Goal: Task Accomplishment & Management: Complete application form

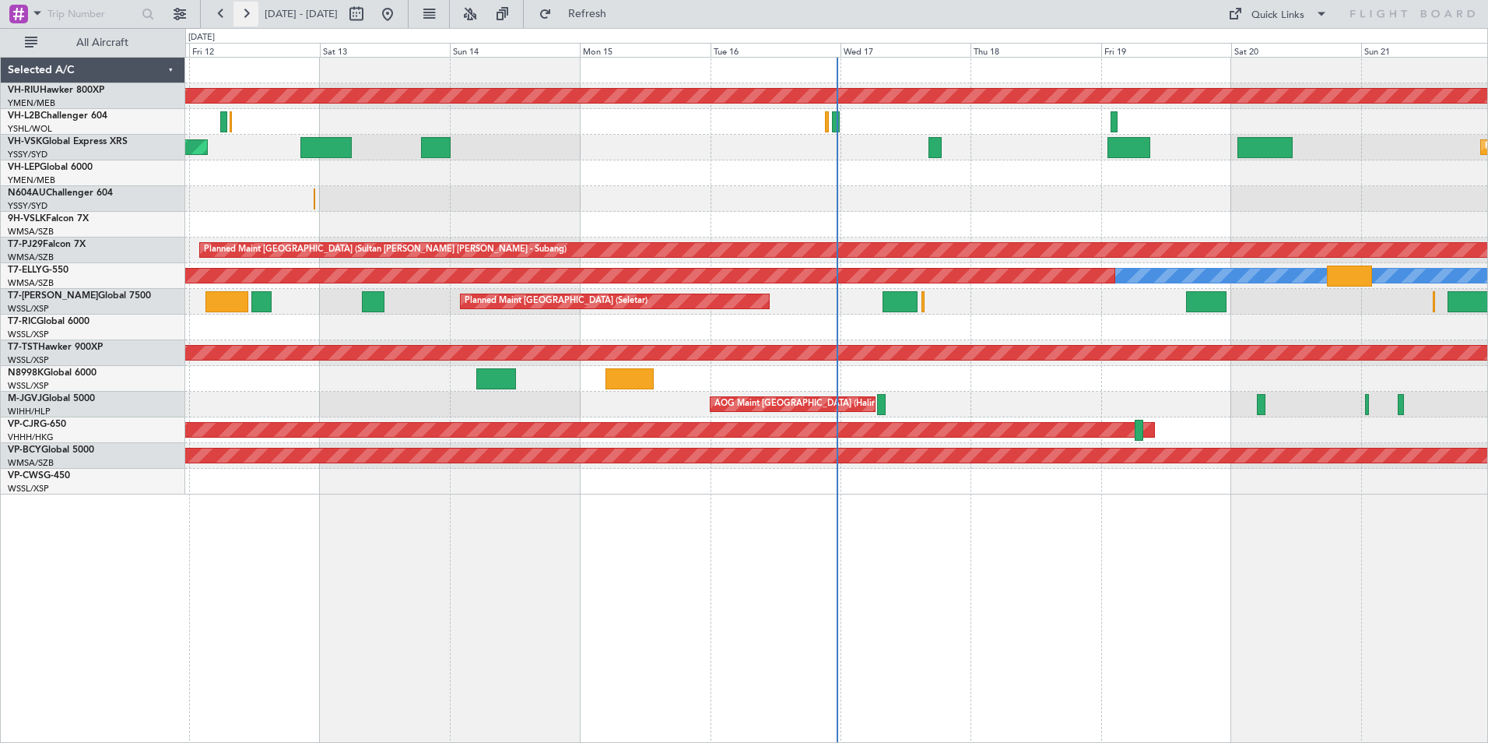
click at [242, 16] on button at bounding box center [246, 14] width 25 height 25
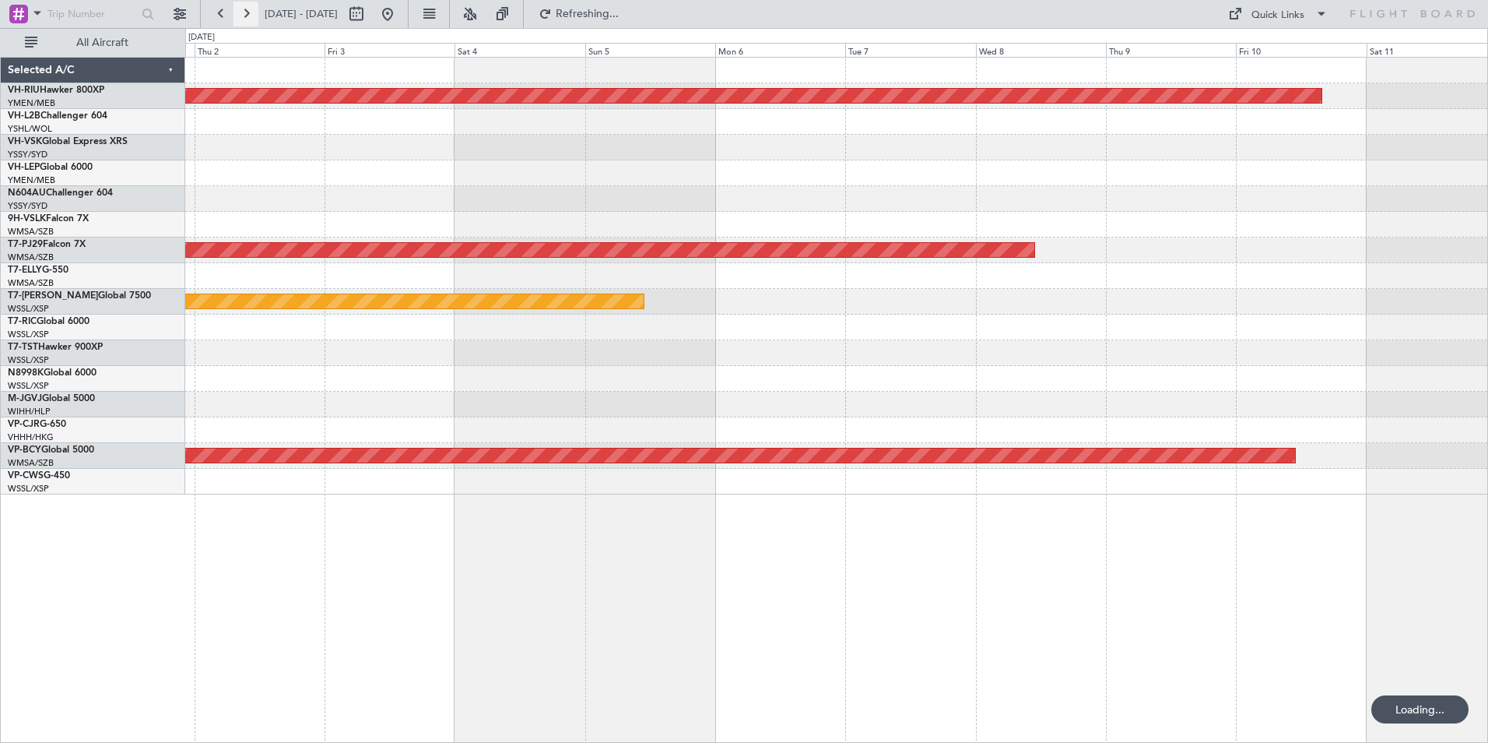
click at [242, 16] on button at bounding box center [246, 14] width 25 height 25
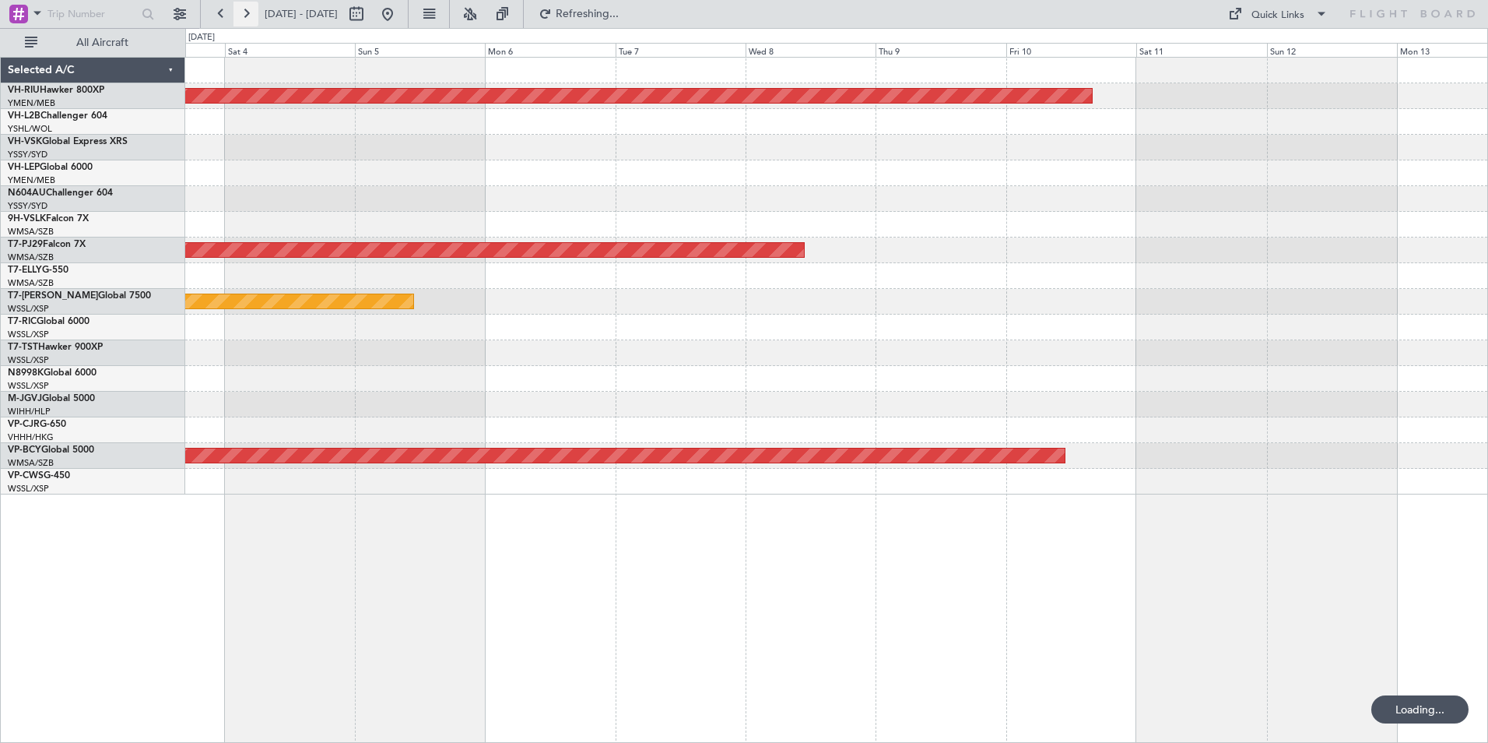
click at [242, 16] on button at bounding box center [246, 14] width 25 height 25
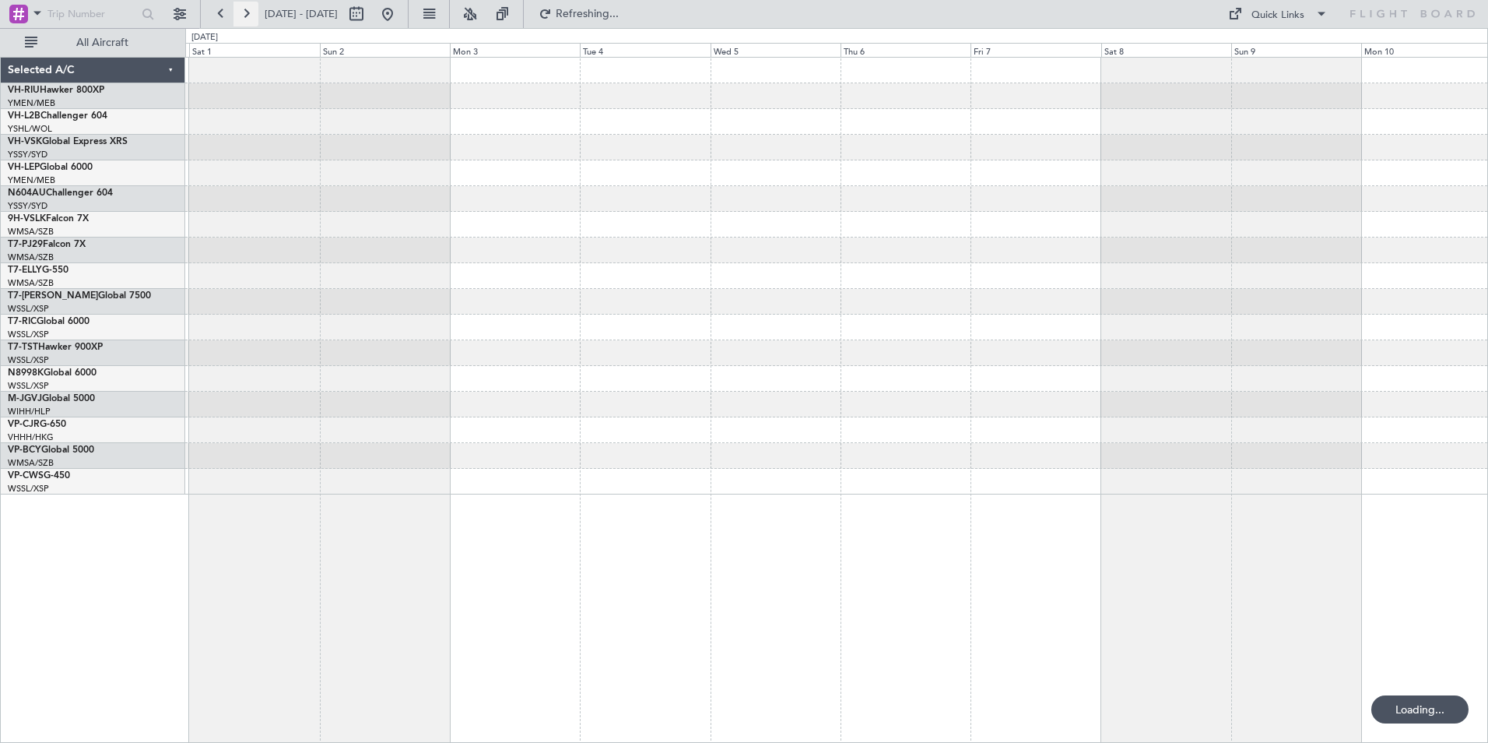
click at [242, 16] on button at bounding box center [246, 14] width 25 height 25
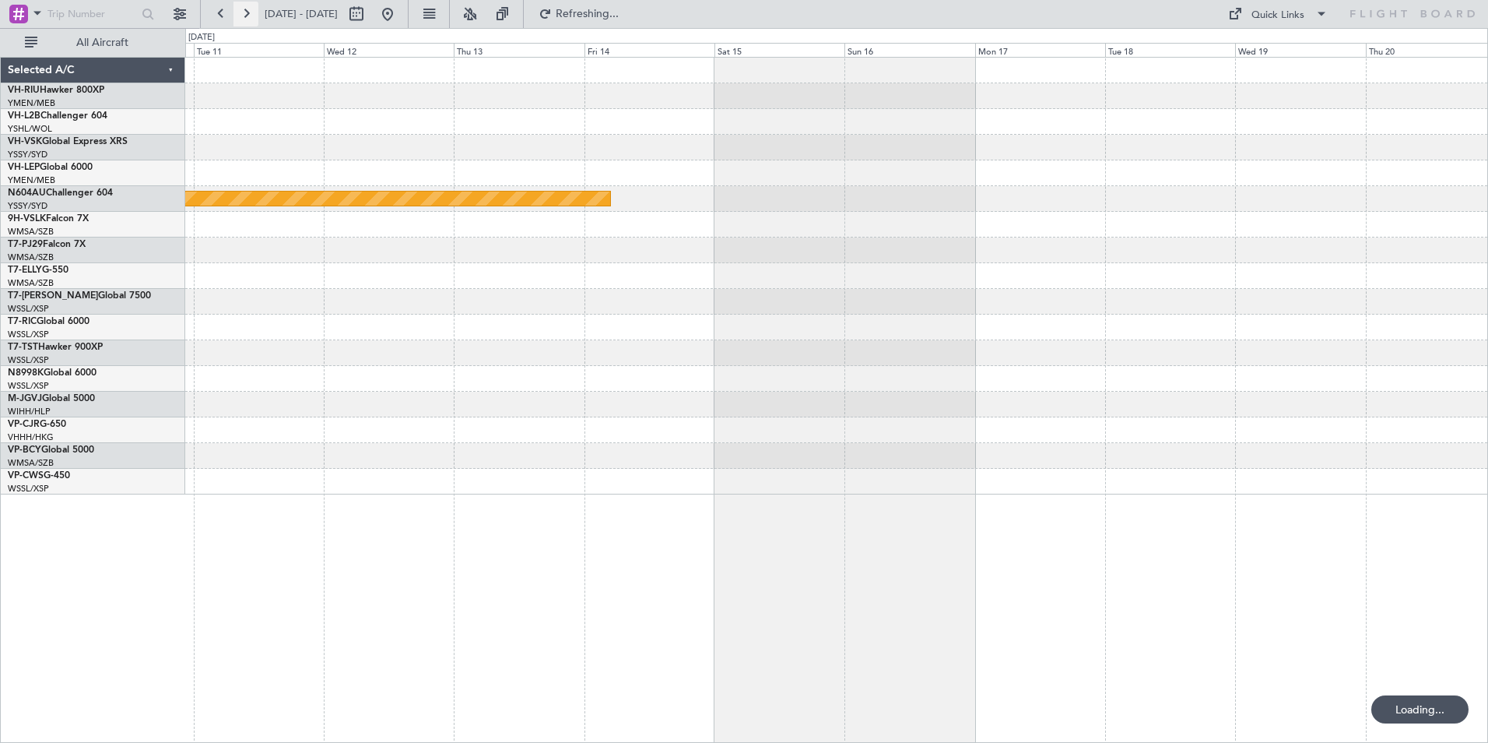
click at [242, 16] on button at bounding box center [246, 14] width 25 height 25
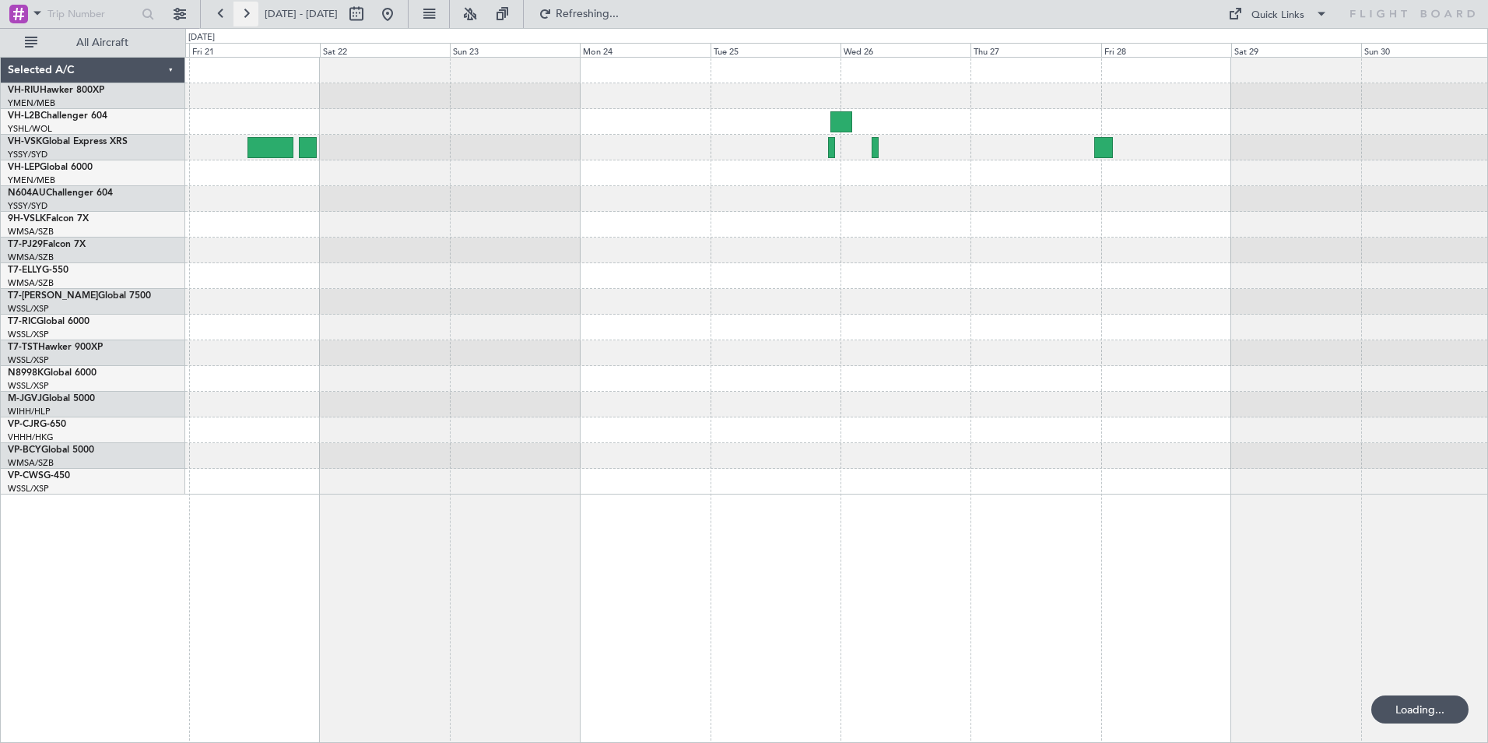
click at [242, 16] on button at bounding box center [246, 14] width 25 height 25
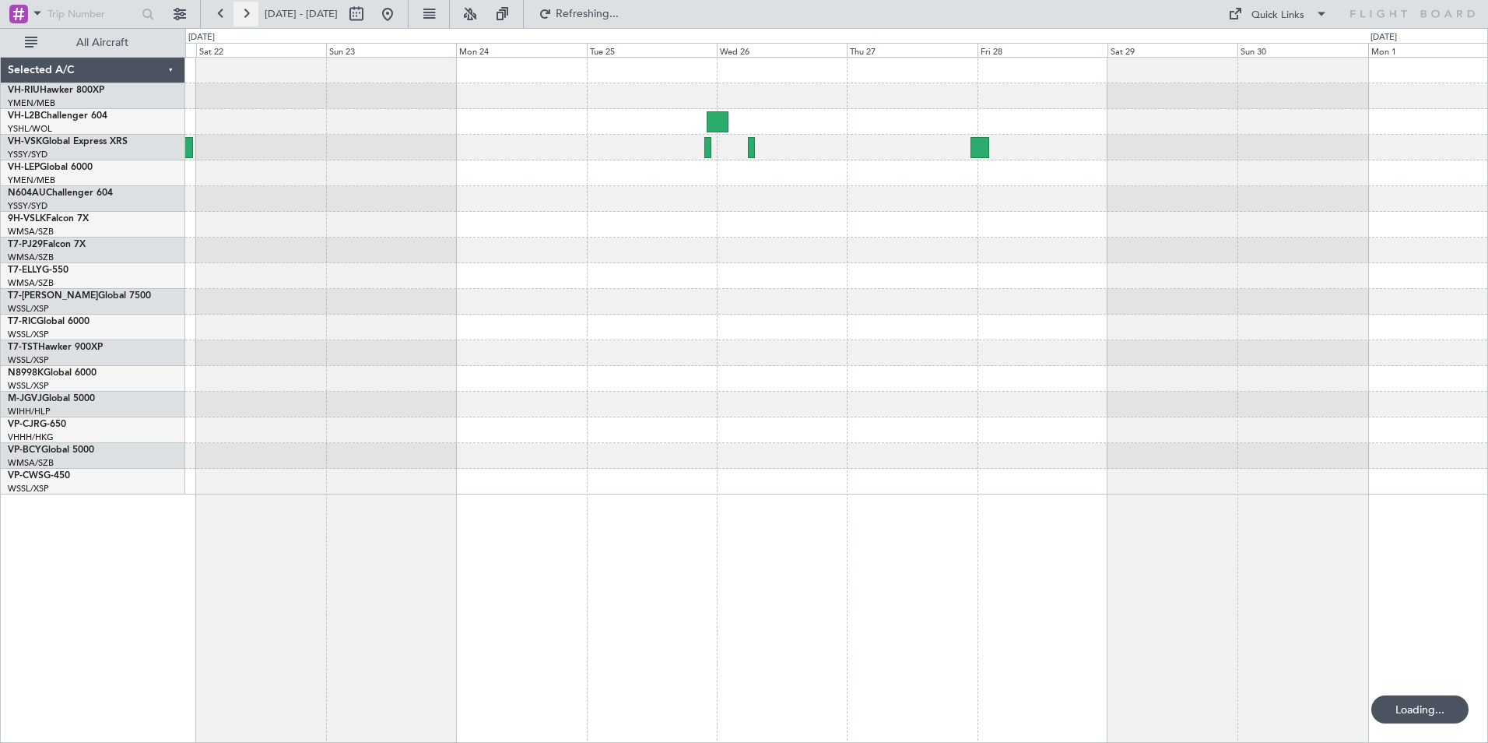
click at [242, 16] on button at bounding box center [246, 14] width 25 height 25
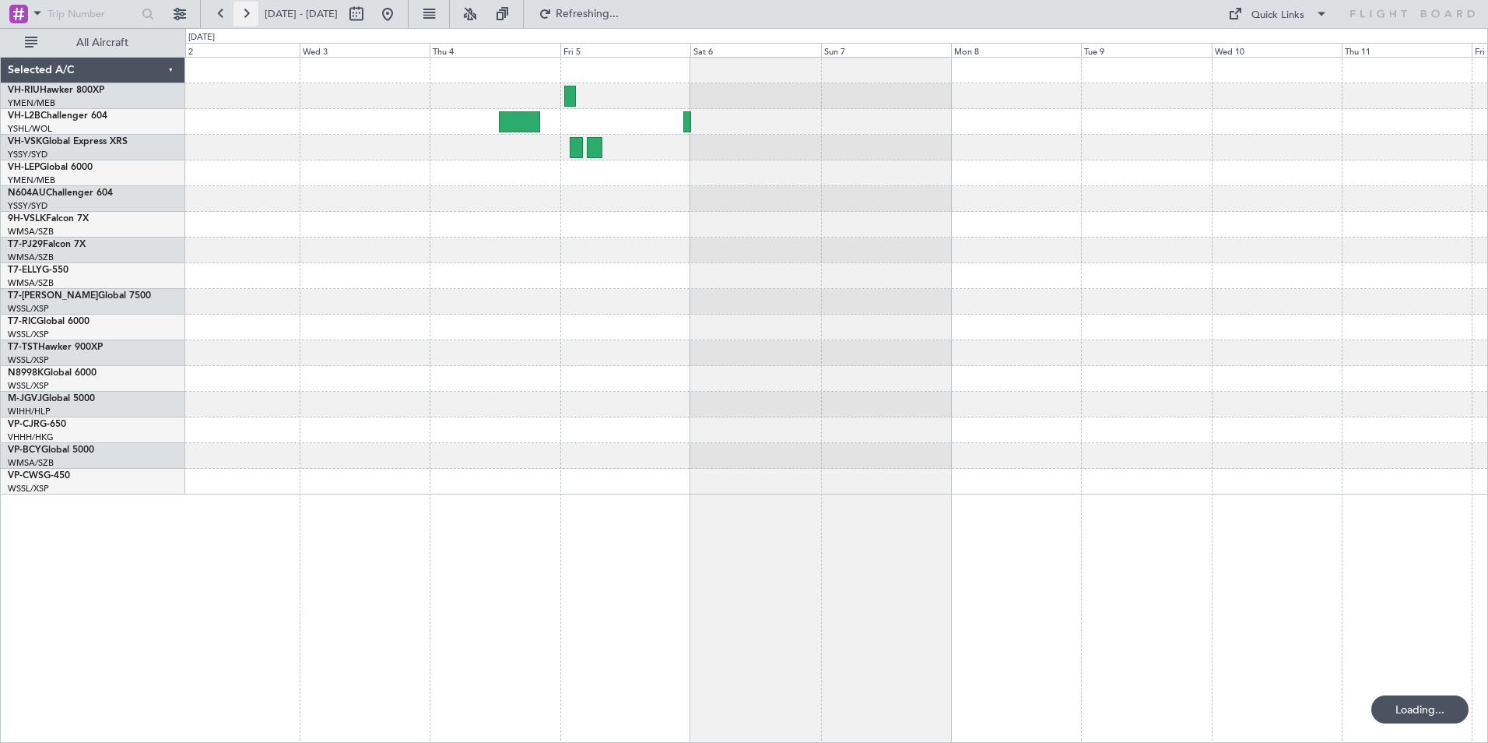
click at [242, 16] on button at bounding box center [246, 14] width 25 height 25
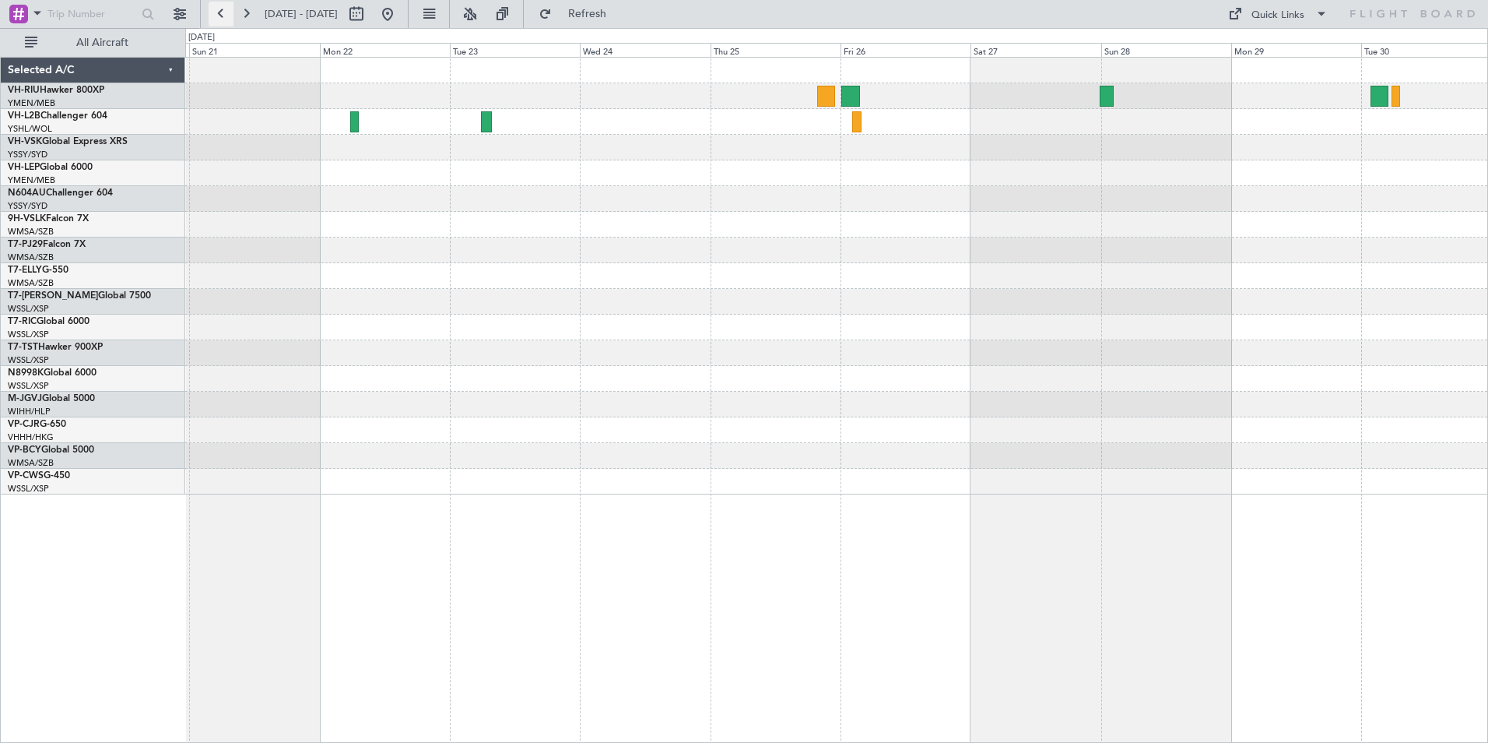
click at [223, 16] on button at bounding box center [221, 14] width 25 height 25
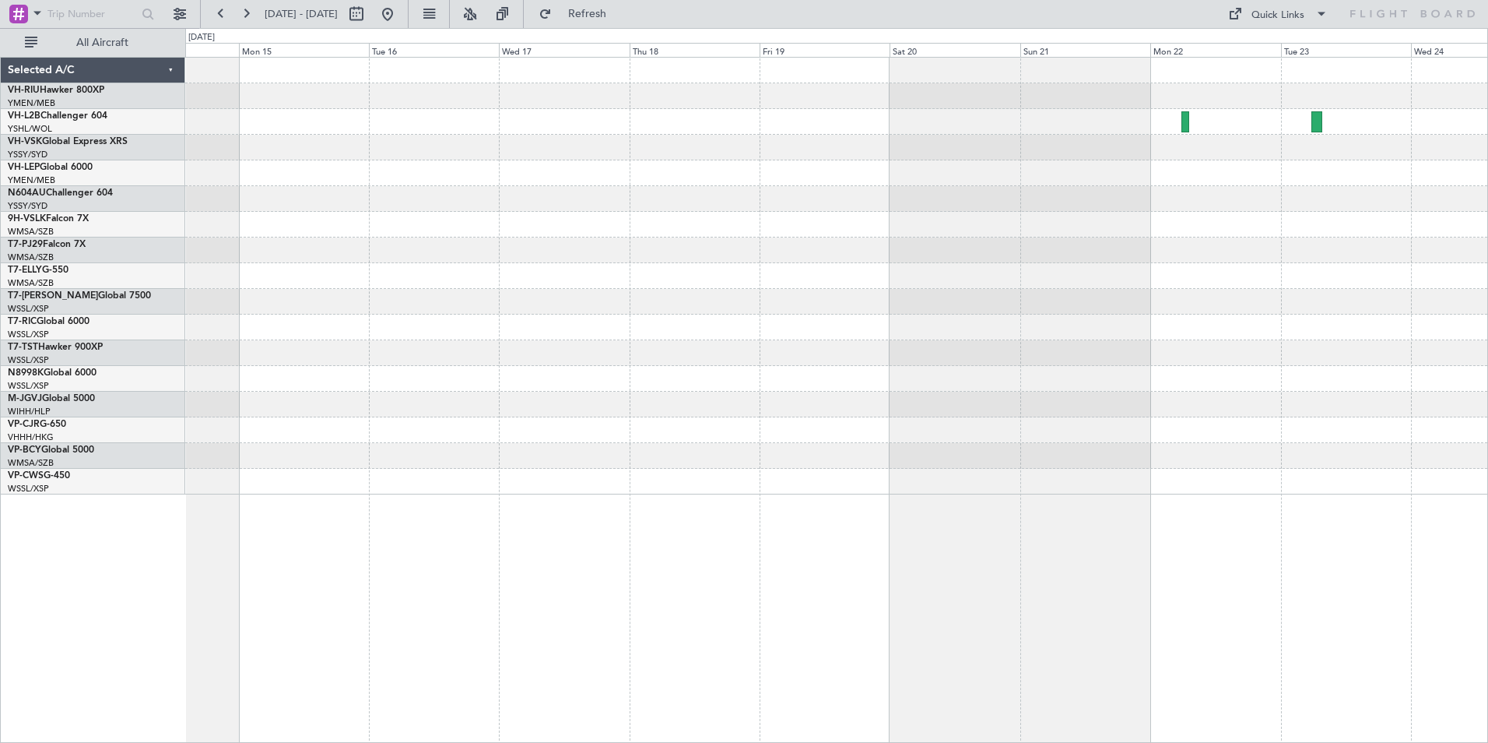
click at [919, 132] on div at bounding box center [836, 276] width 1302 height 437
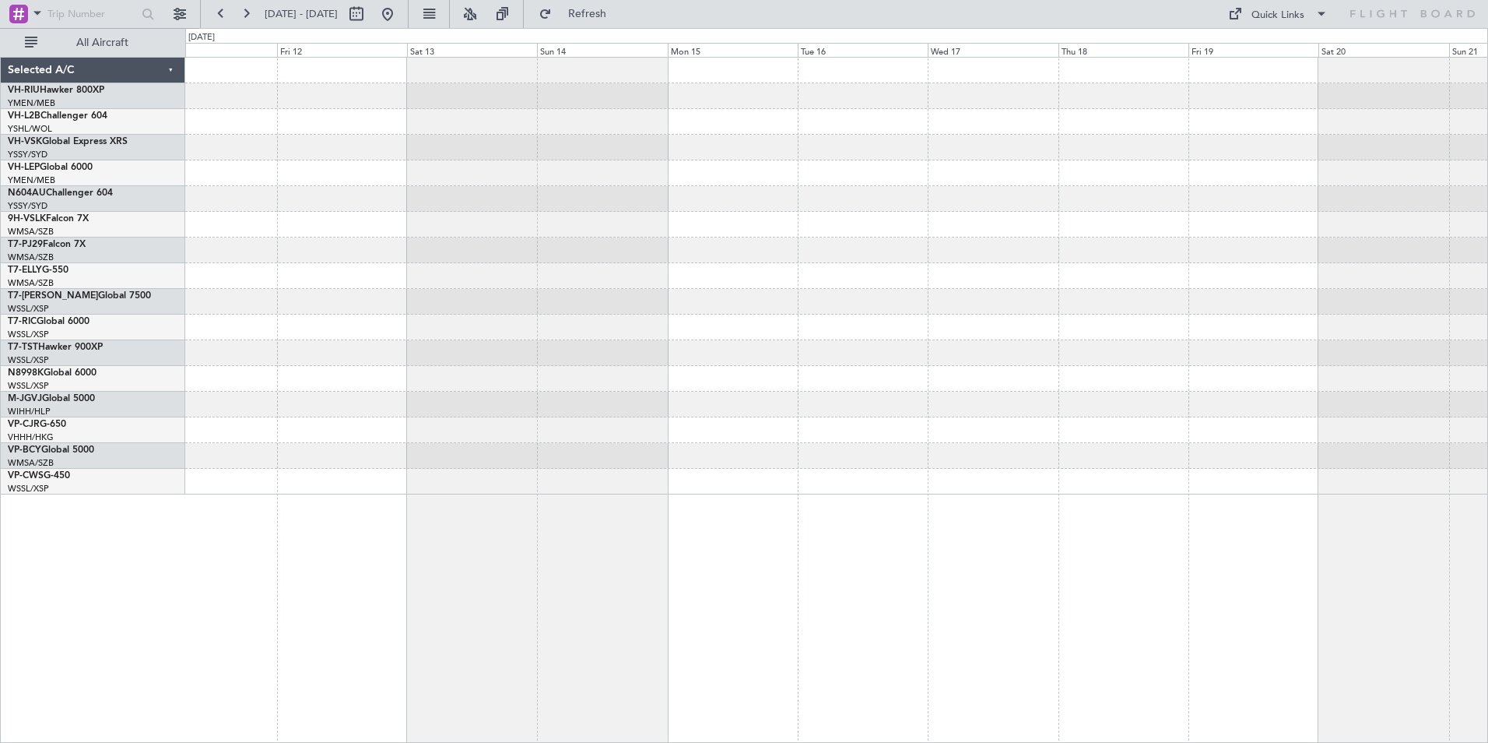
click at [1107, 139] on div at bounding box center [836, 276] width 1302 height 437
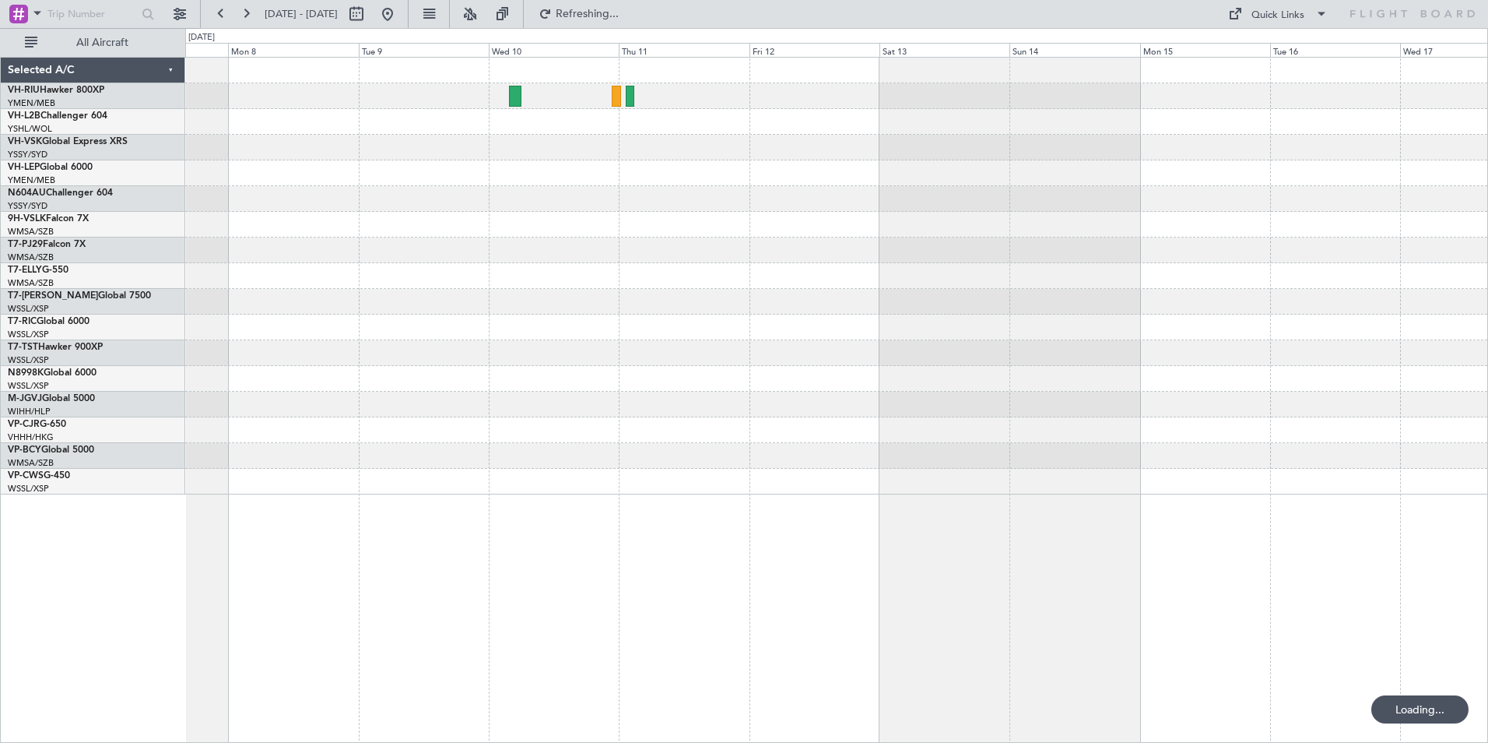
click at [1106, 147] on div at bounding box center [836, 276] width 1302 height 437
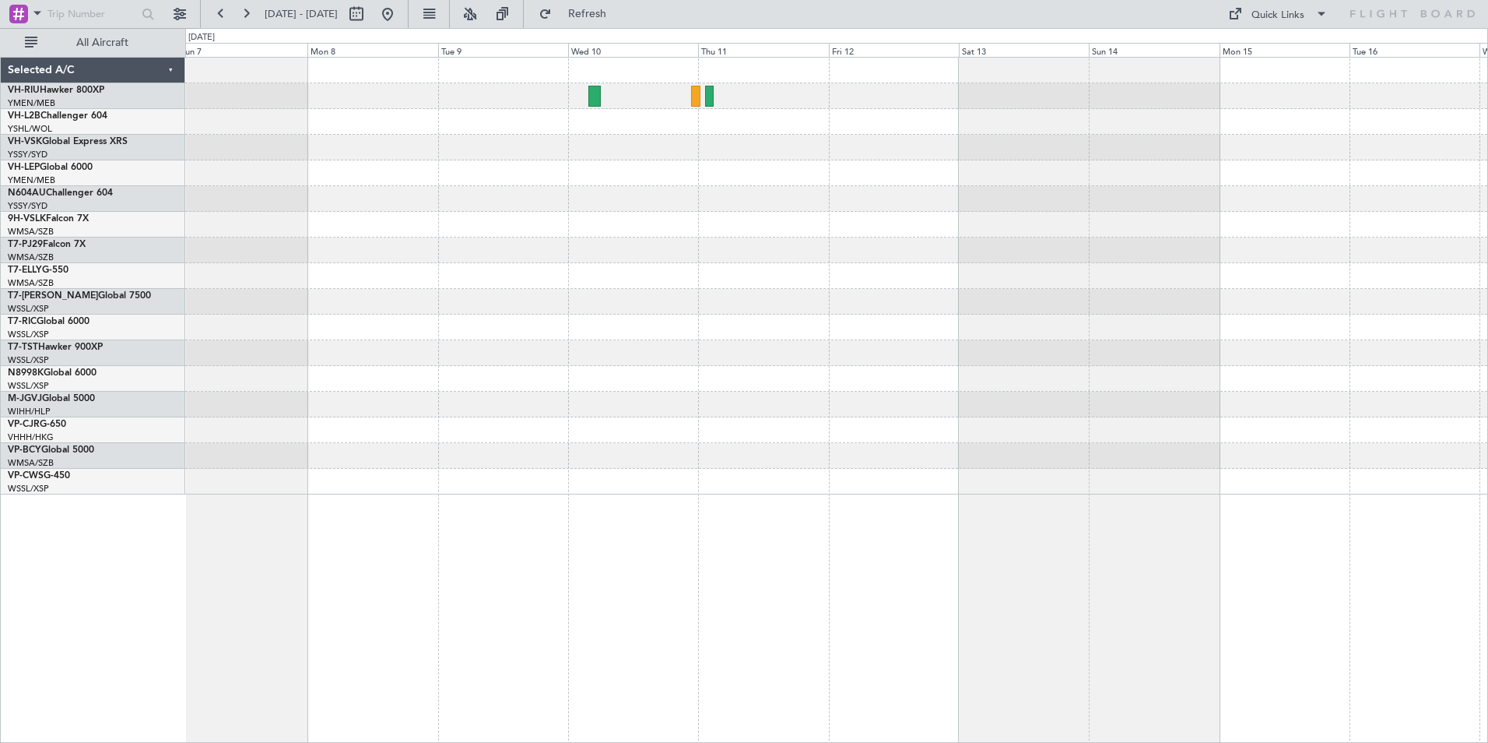
click at [478, 156] on div at bounding box center [836, 276] width 1302 height 437
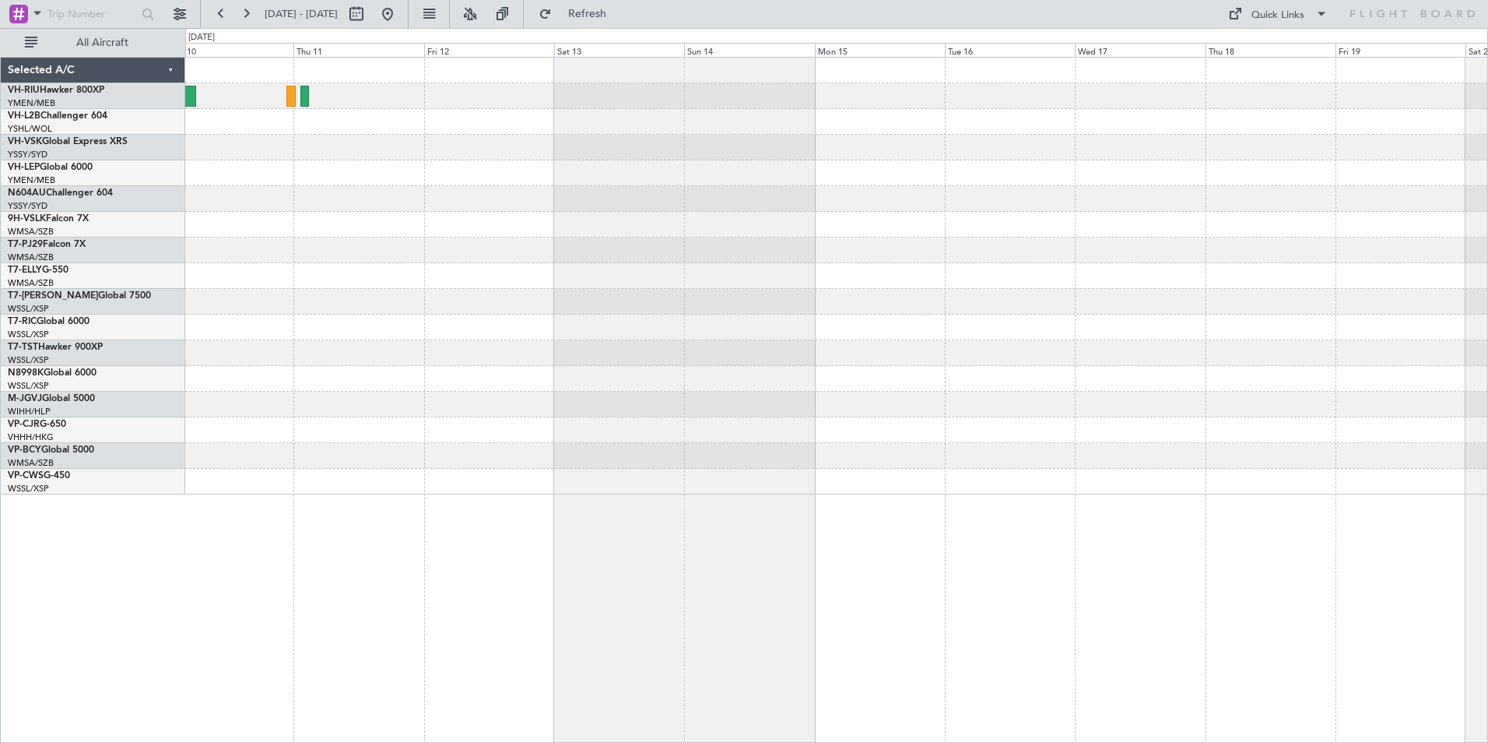
click at [539, 181] on div at bounding box center [836, 276] width 1302 height 437
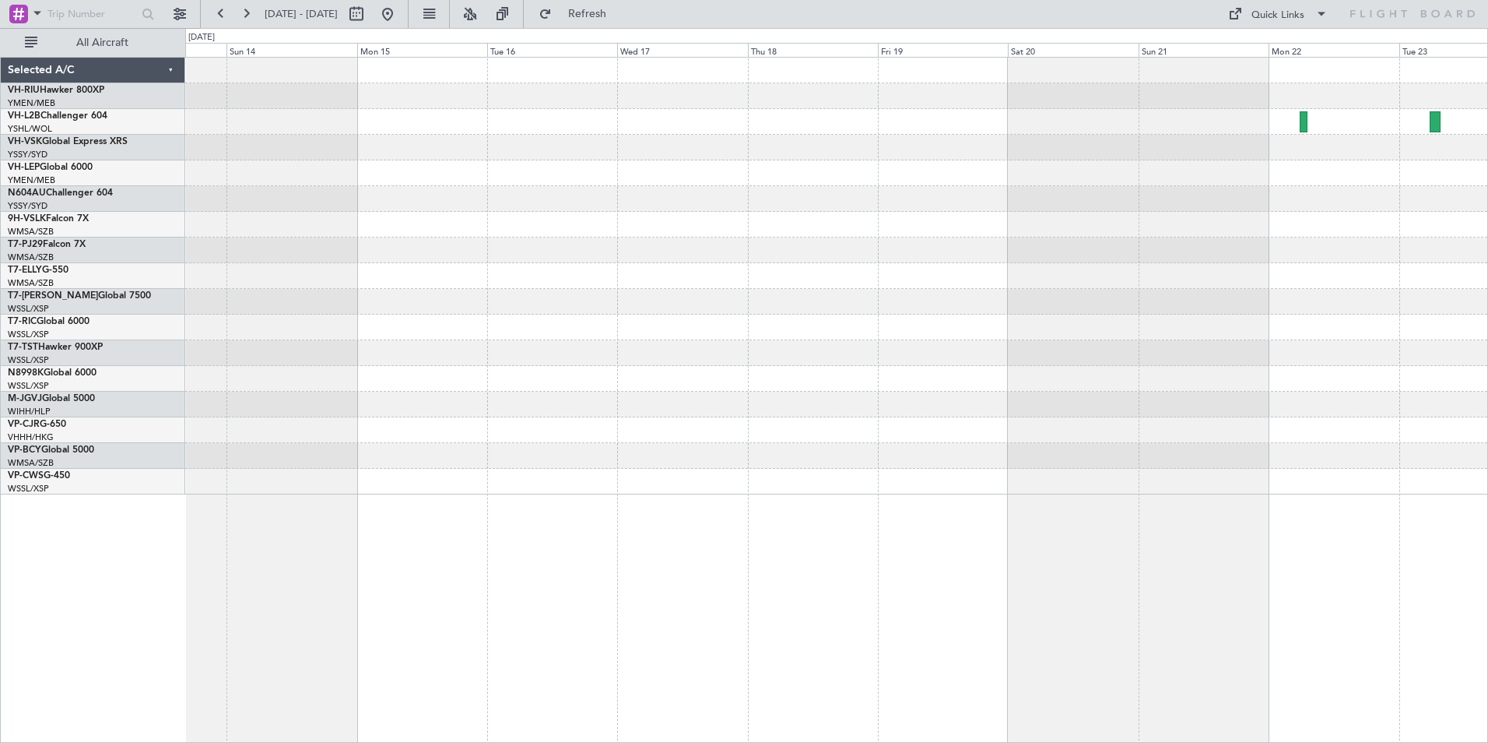
click at [592, 165] on div at bounding box center [836, 173] width 1302 height 26
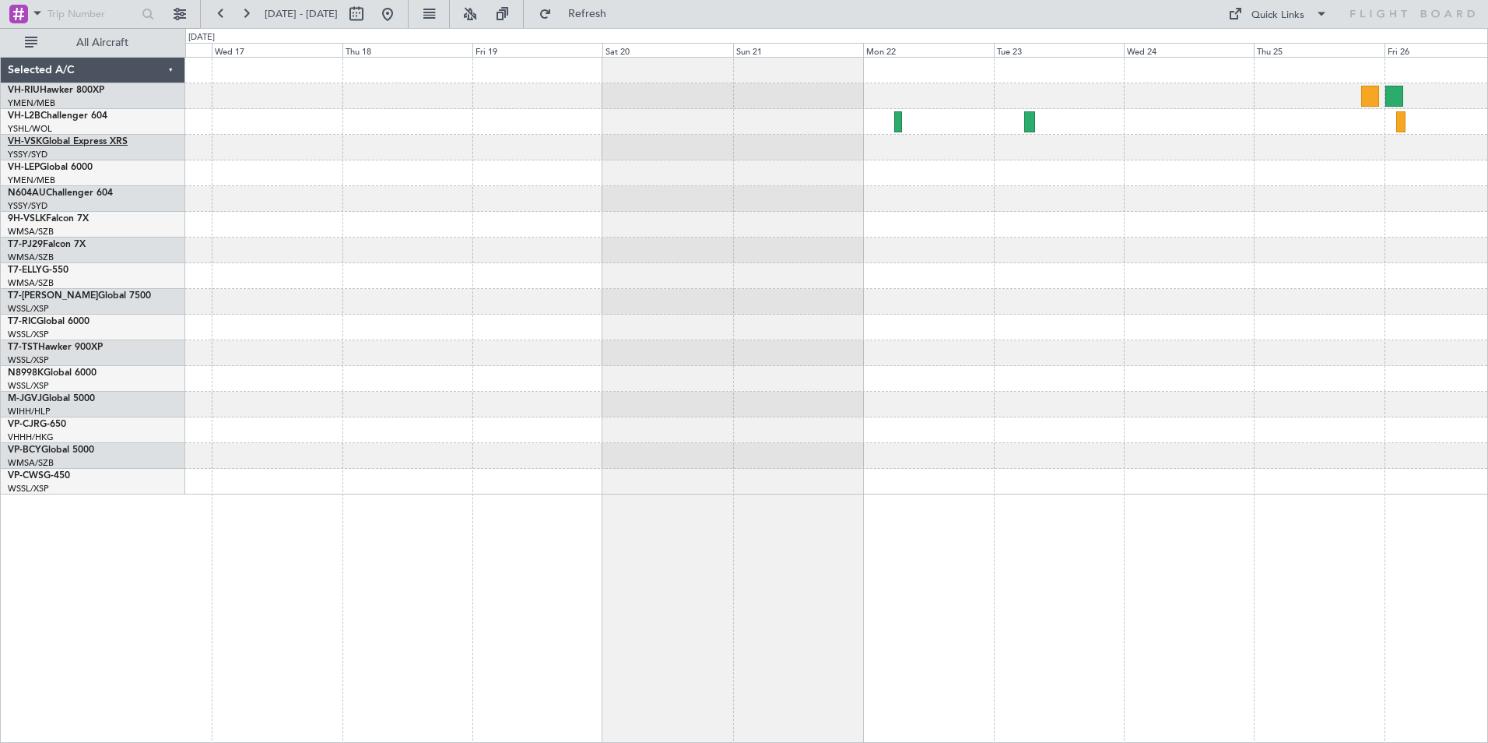
click at [61, 142] on link "VH-VSK Global Express XRS" at bounding box center [68, 141] width 120 height 9
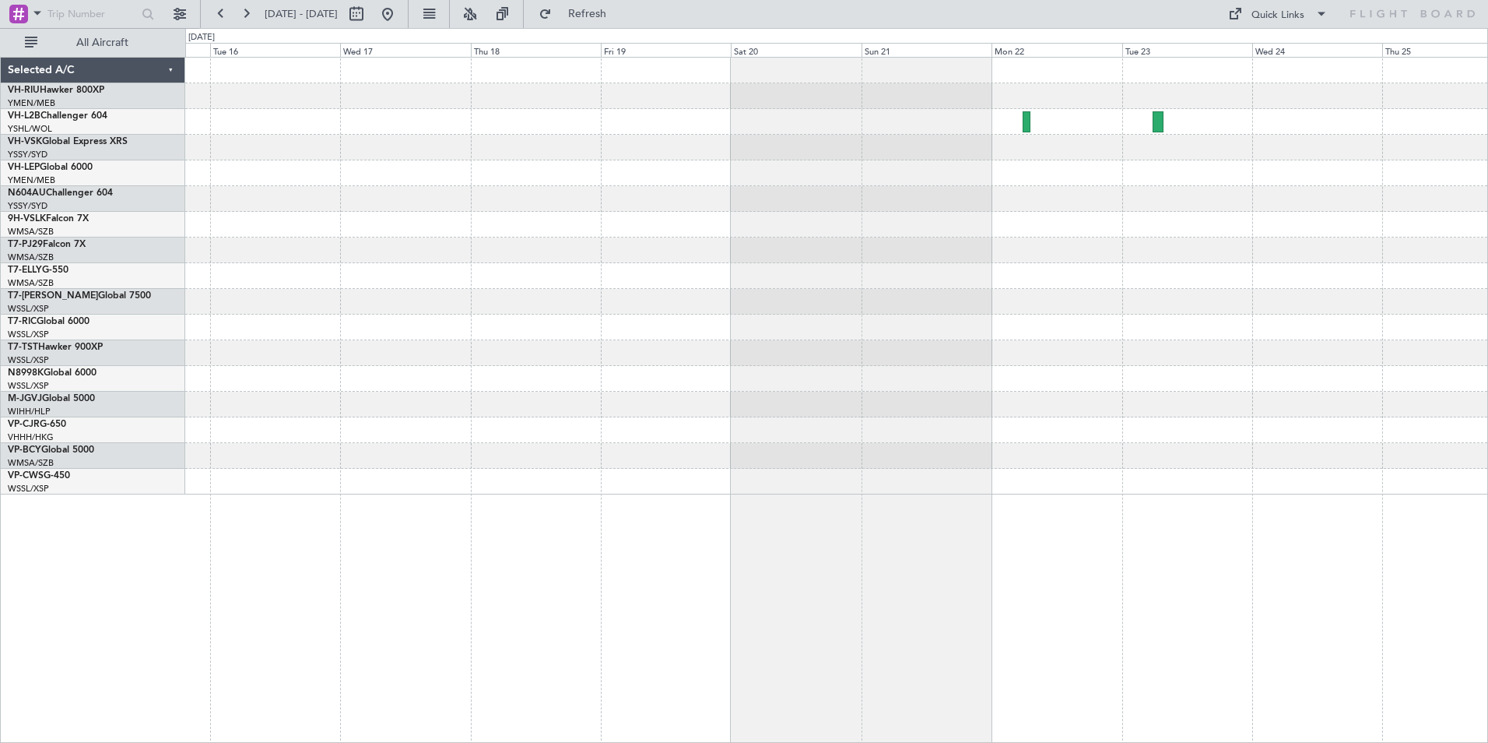
click at [1302, 258] on div at bounding box center [836, 276] width 1302 height 437
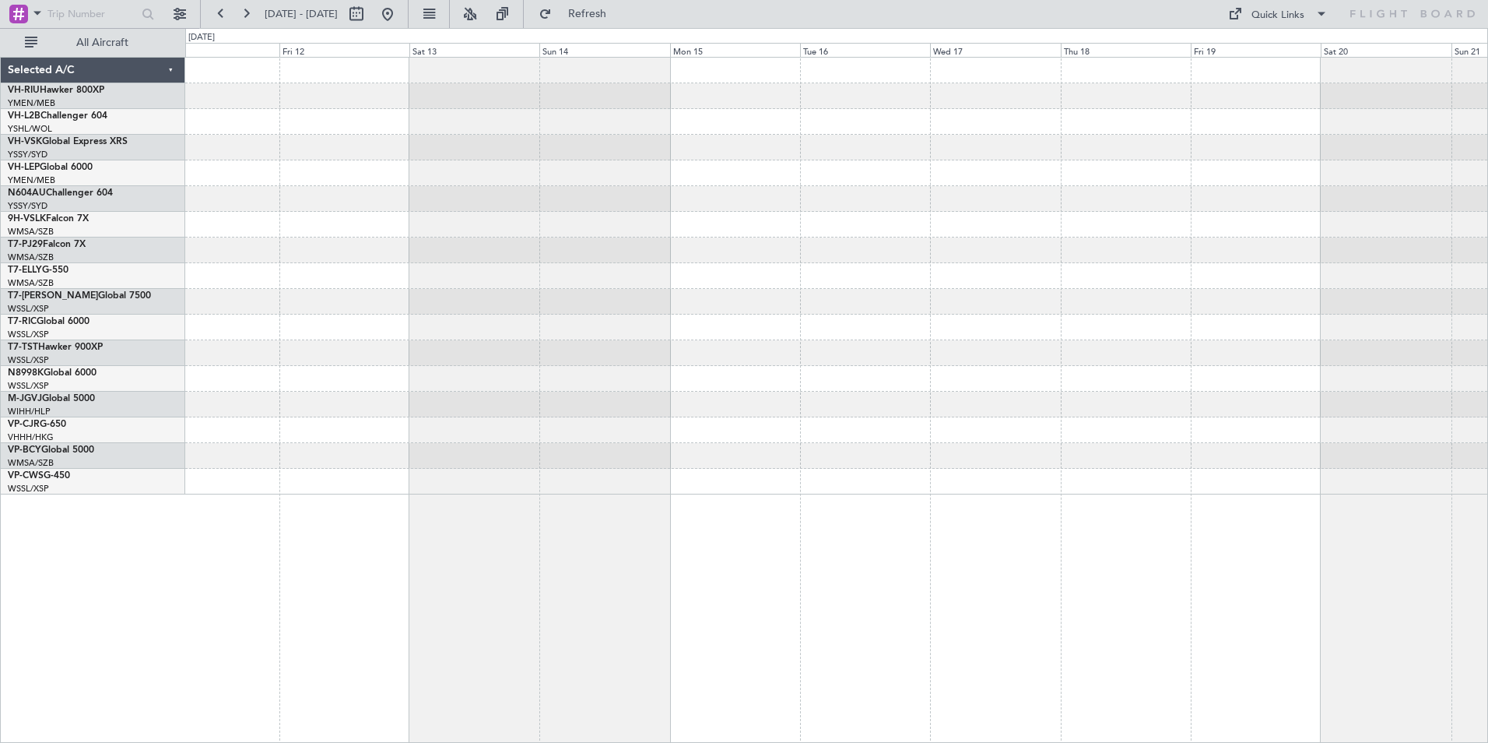
click at [1288, 239] on div at bounding box center [836, 276] width 1302 height 437
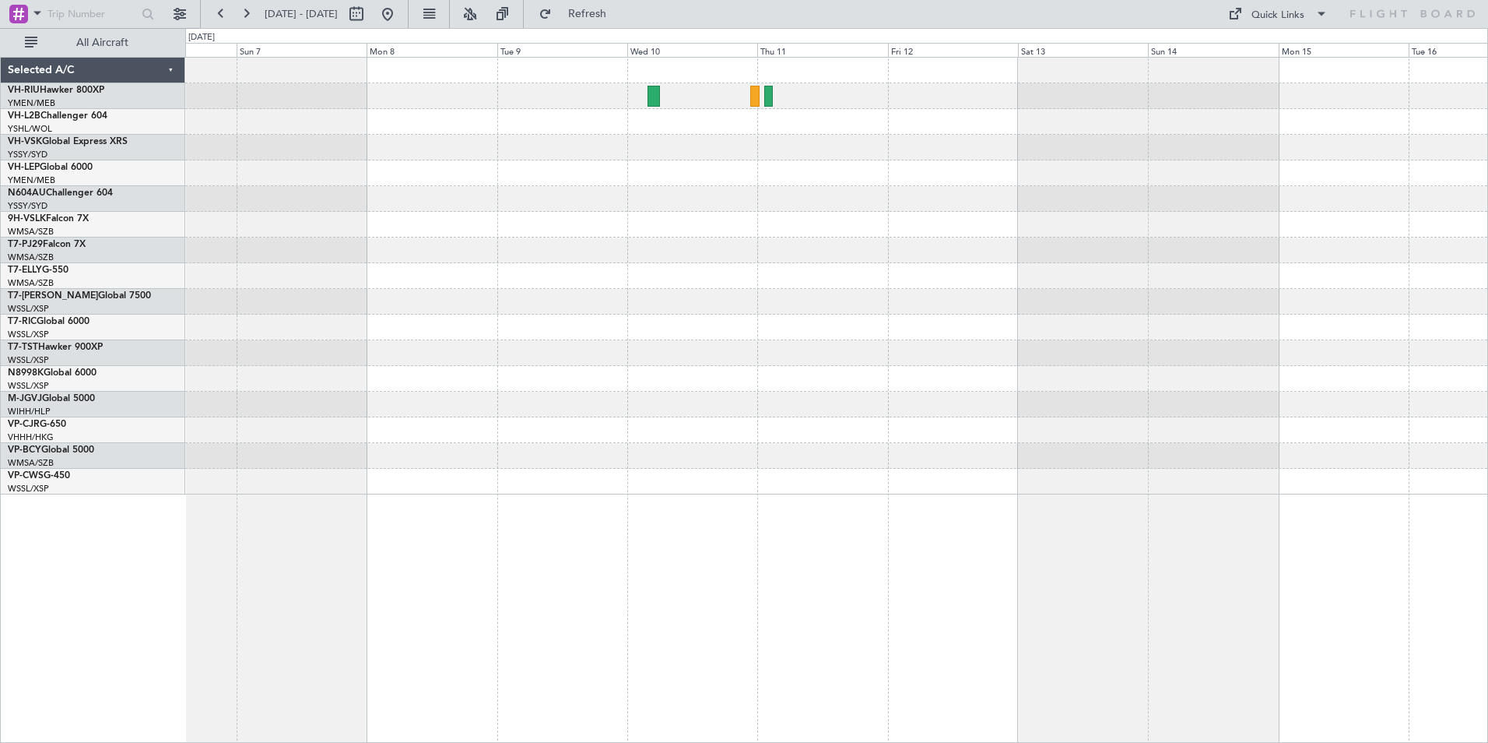
click at [1384, 248] on div at bounding box center [836, 250] width 1302 height 26
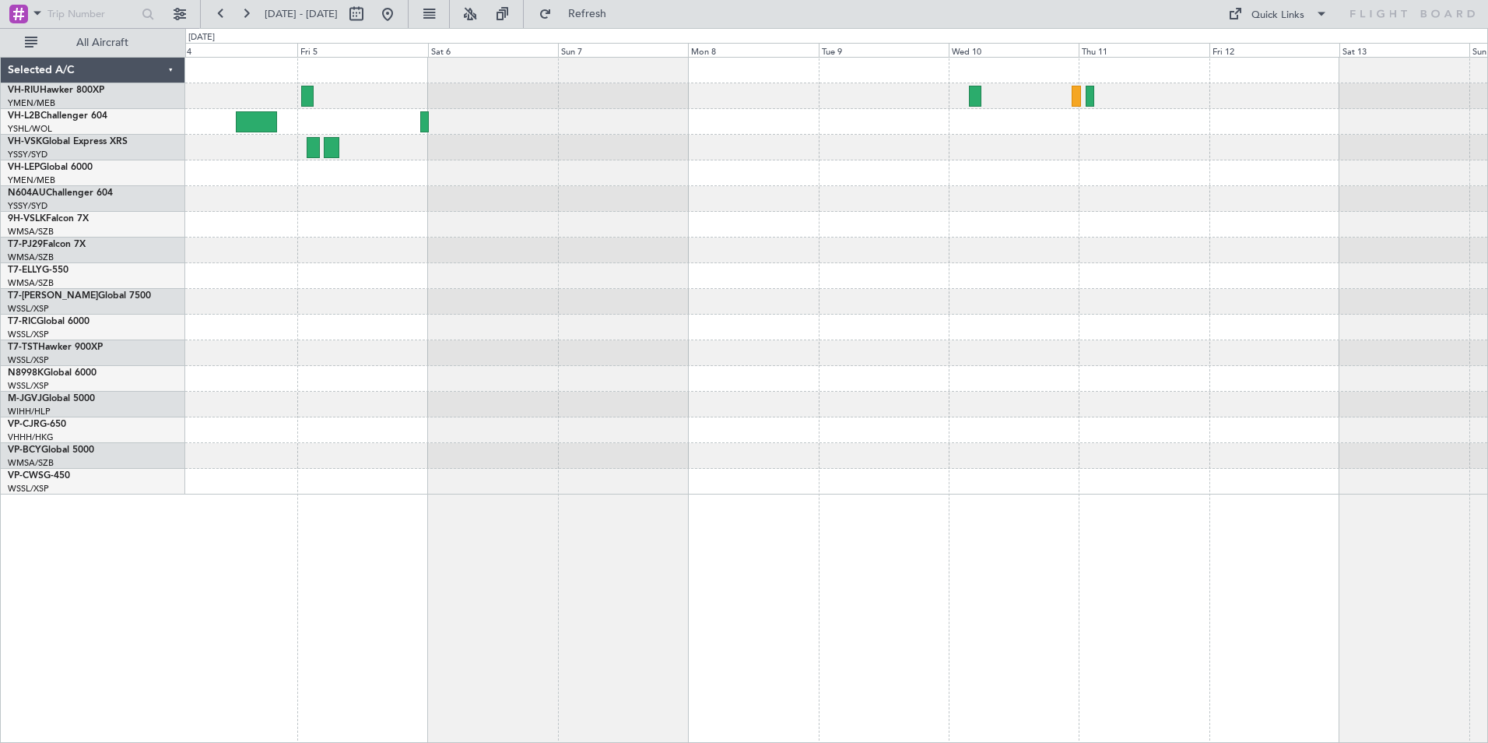
click at [487, 191] on div at bounding box center [836, 276] width 1302 height 437
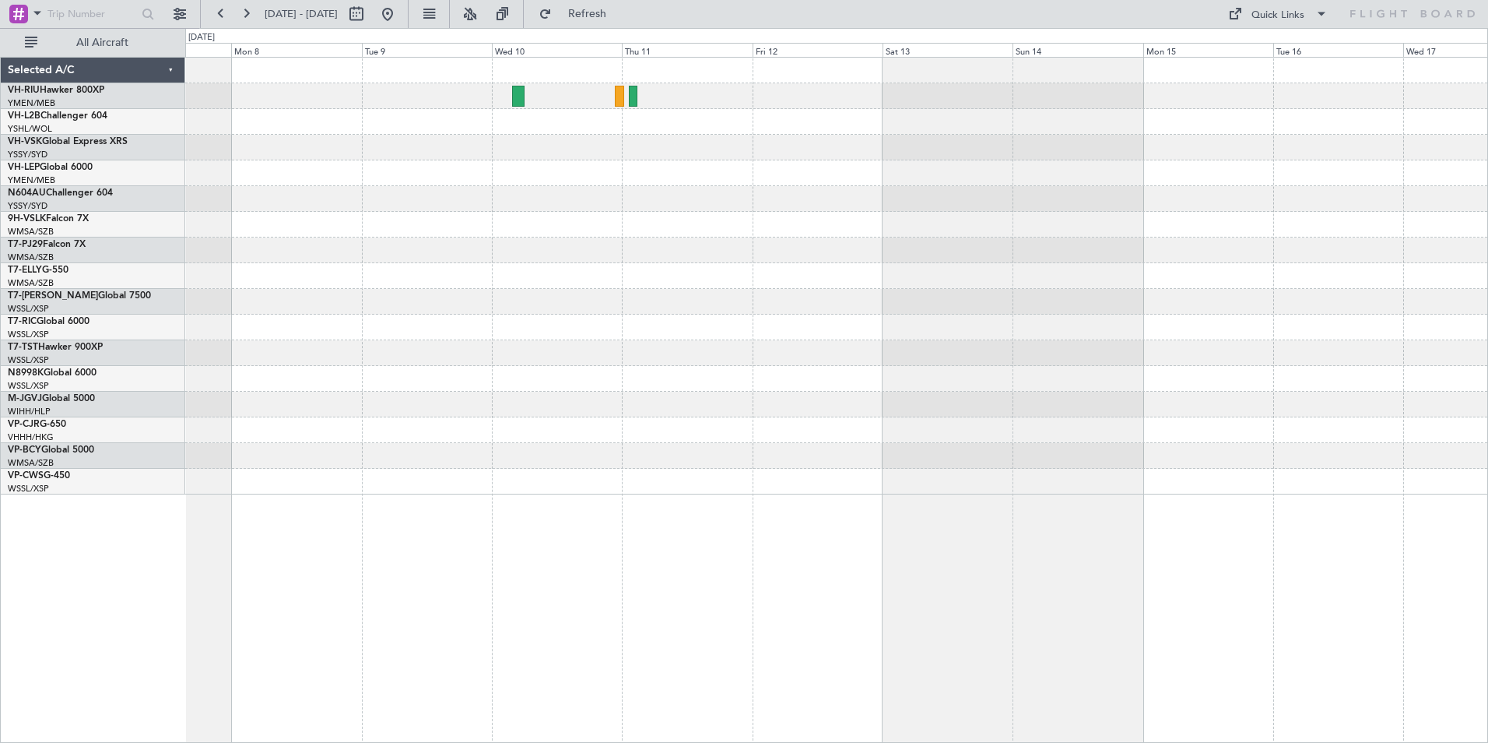
click at [621, 192] on div at bounding box center [836, 276] width 1302 height 437
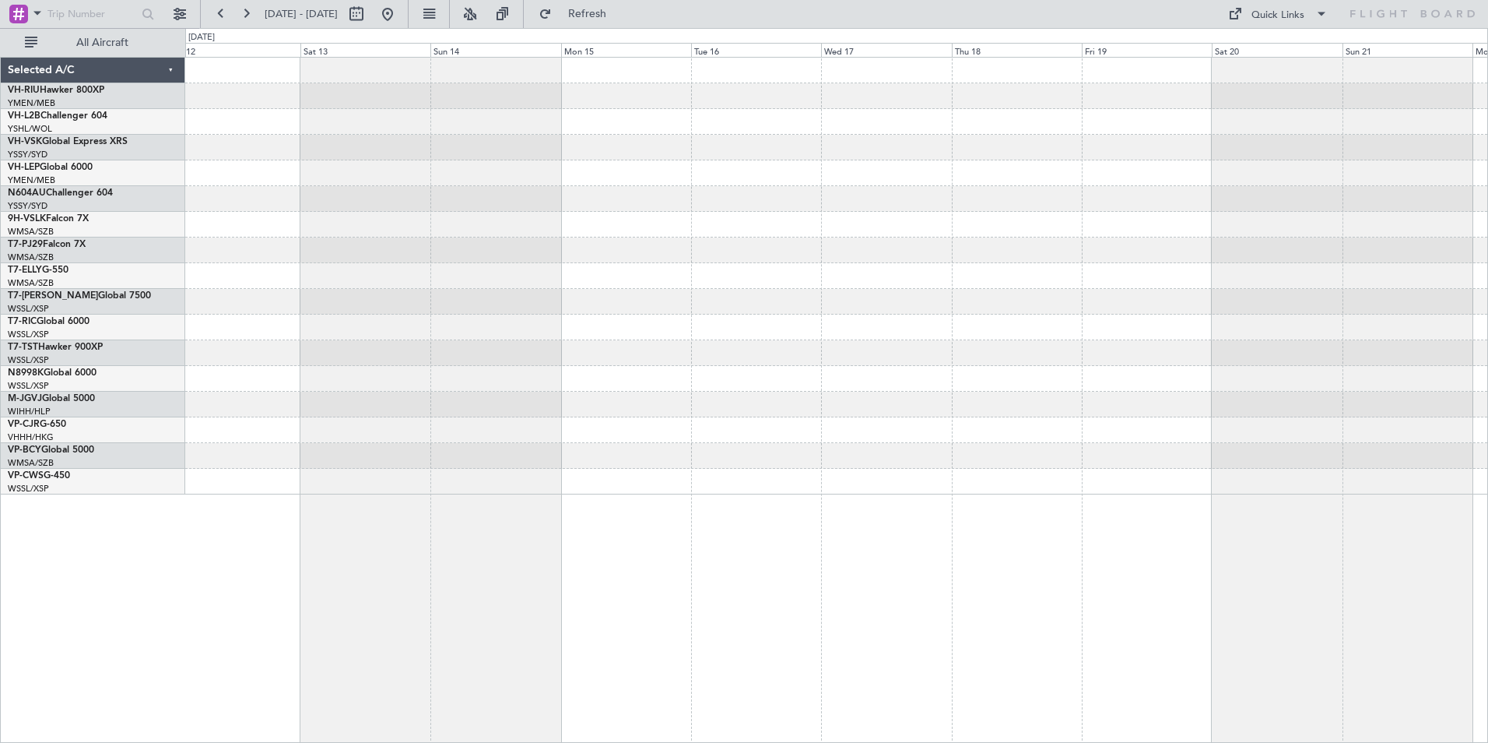
click at [665, 201] on div at bounding box center [836, 199] width 1302 height 26
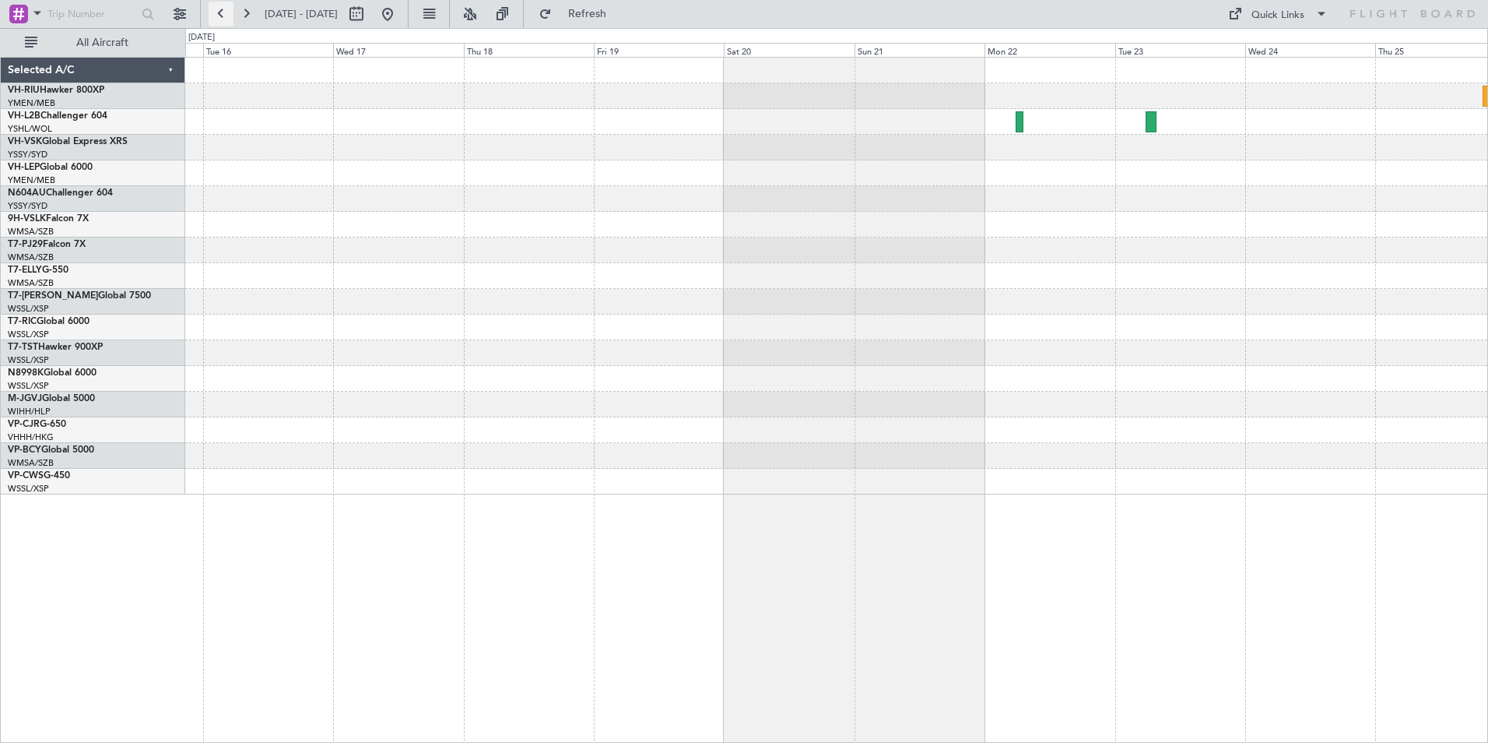
click at [220, 14] on button at bounding box center [221, 14] width 25 height 25
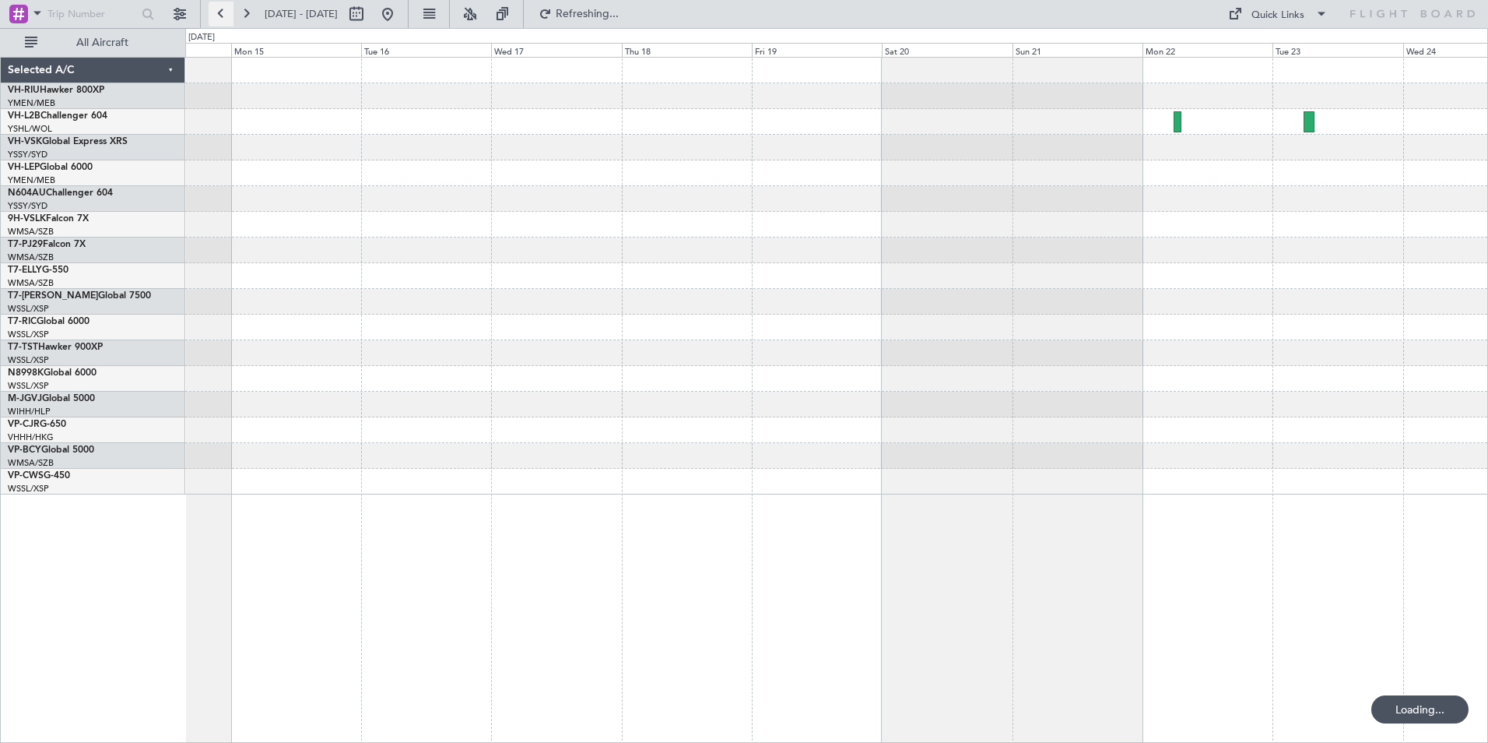
click at [220, 14] on button at bounding box center [221, 14] width 25 height 25
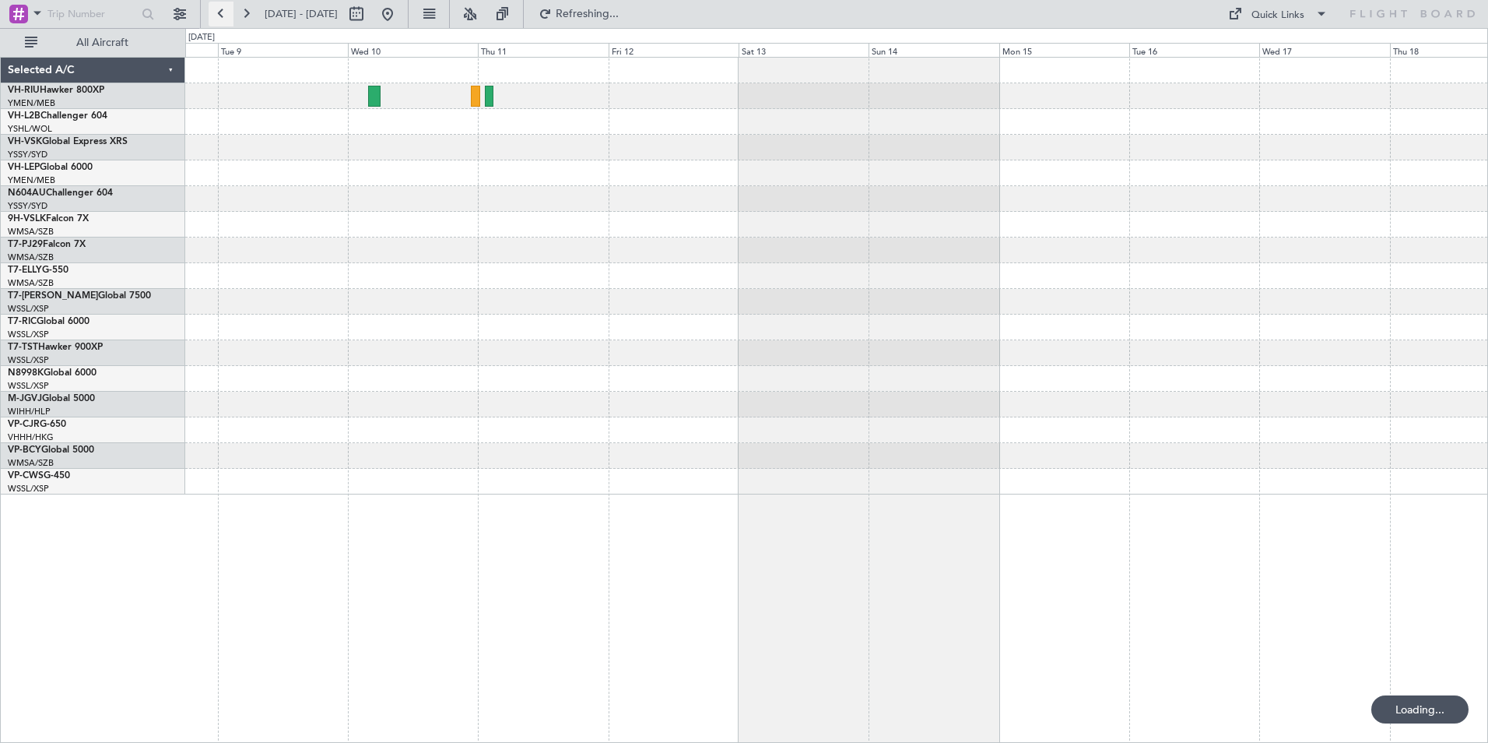
click at [220, 14] on button at bounding box center [221, 14] width 25 height 25
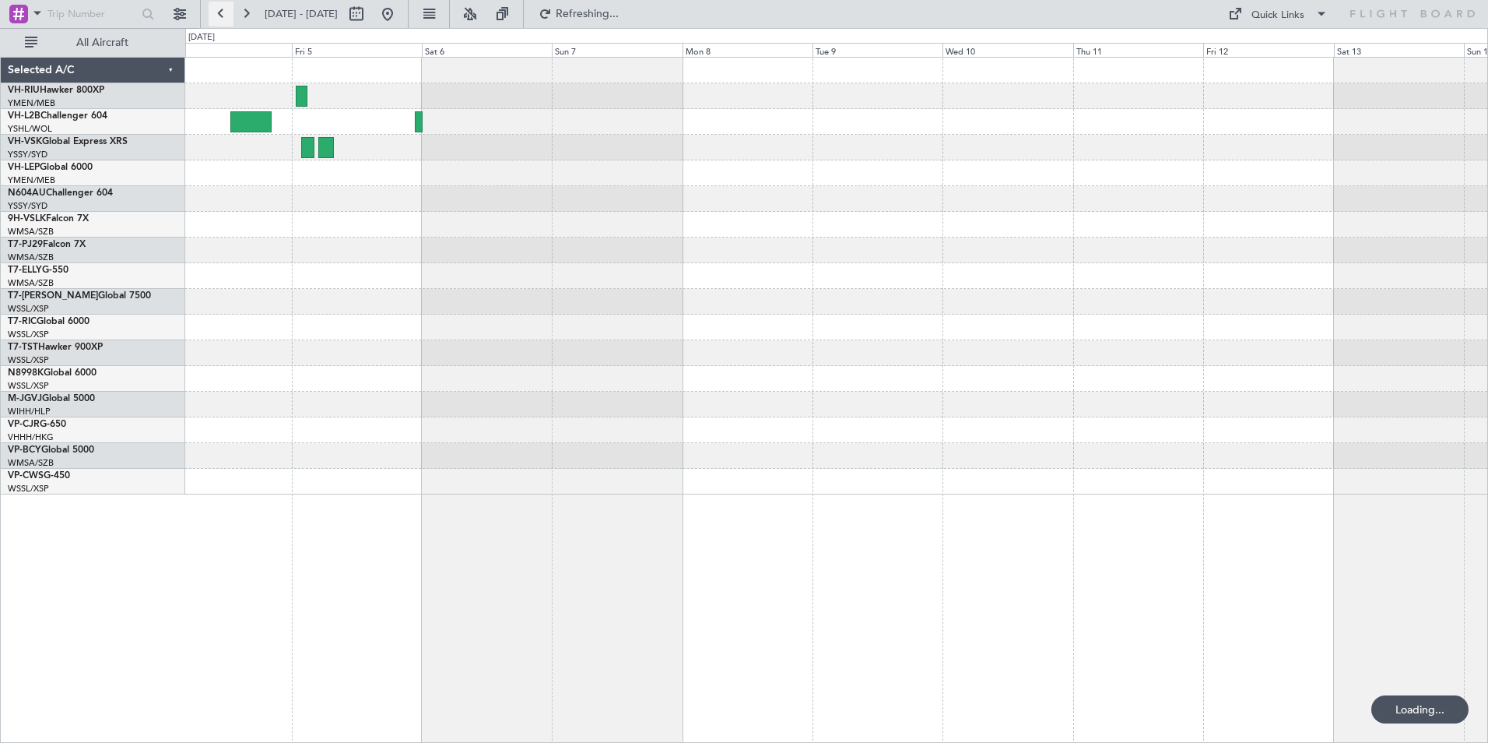
click at [220, 14] on button at bounding box center [221, 14] width 25 height 25
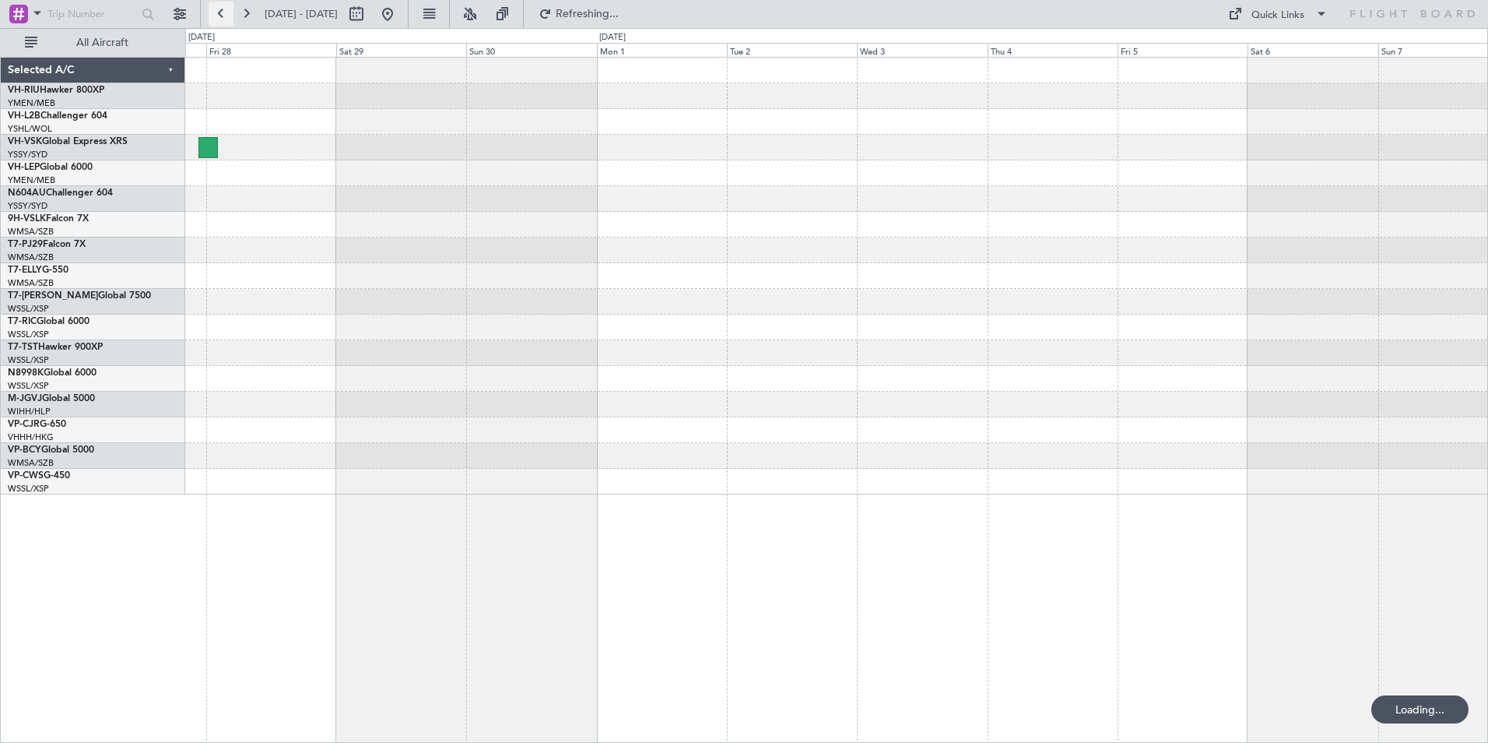
click at [220, 14] on button at bounding box center [221, 14] width 25 height 25
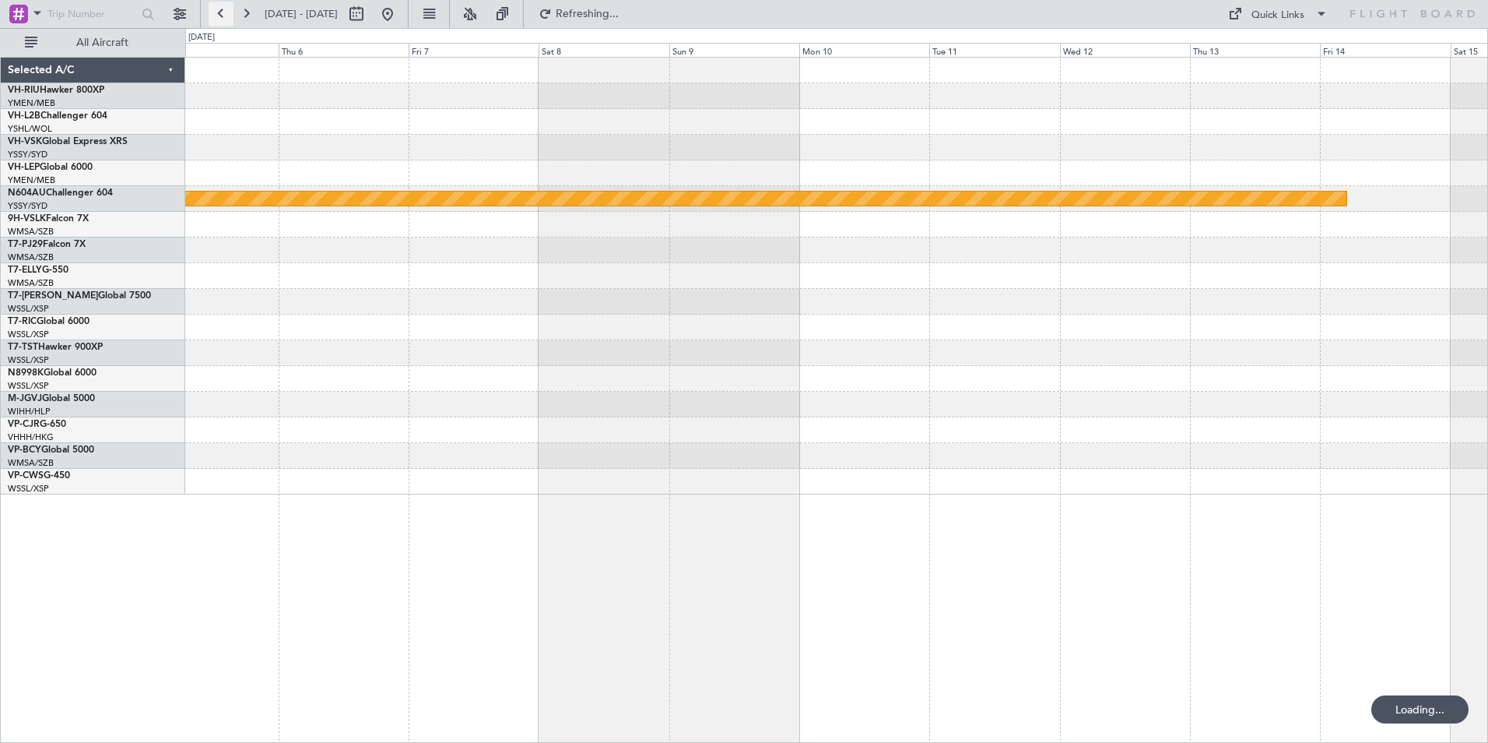
click at [220, 14] on button at bounding box center [221, 14] width 25 height 25
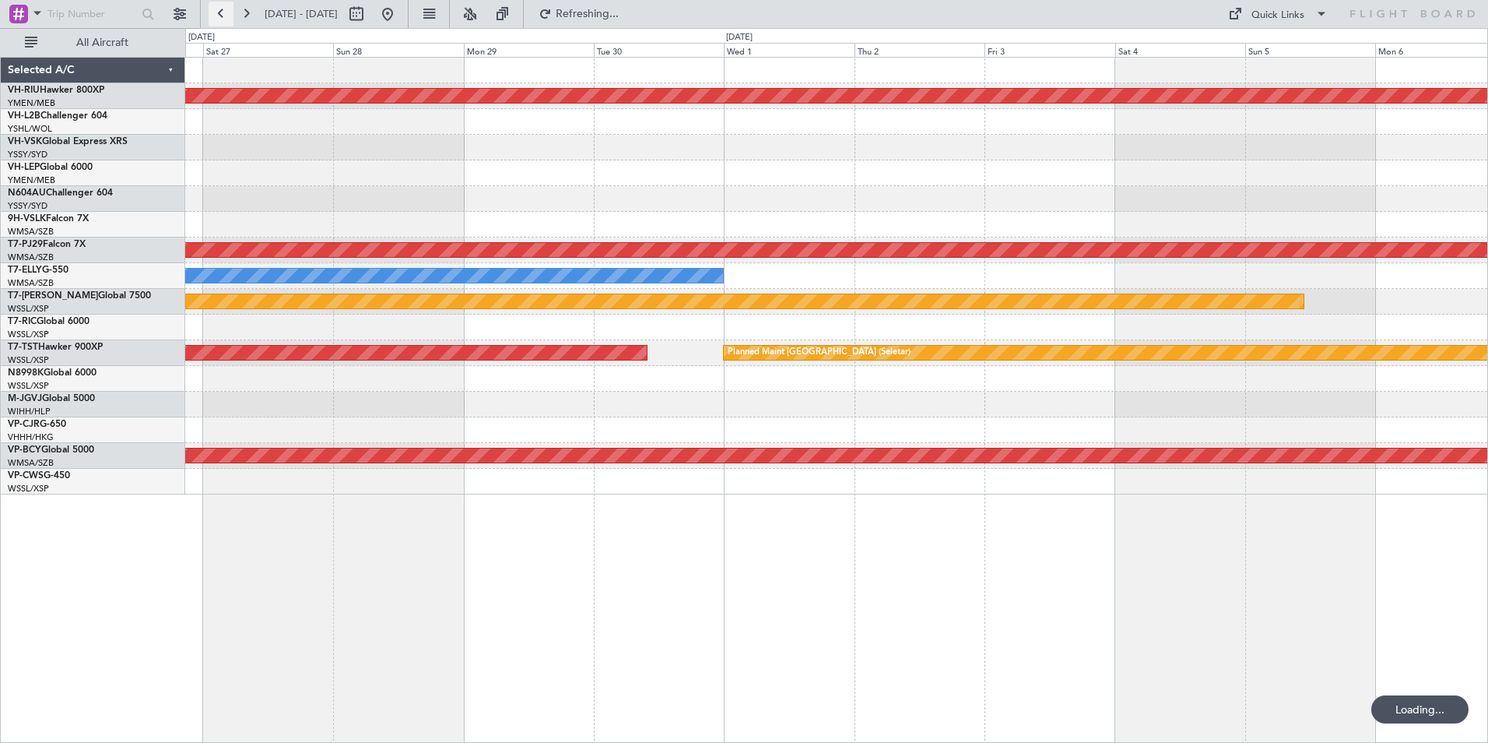
click at [220, 14] on button at bounding box center [221, 14] width 25 height 25
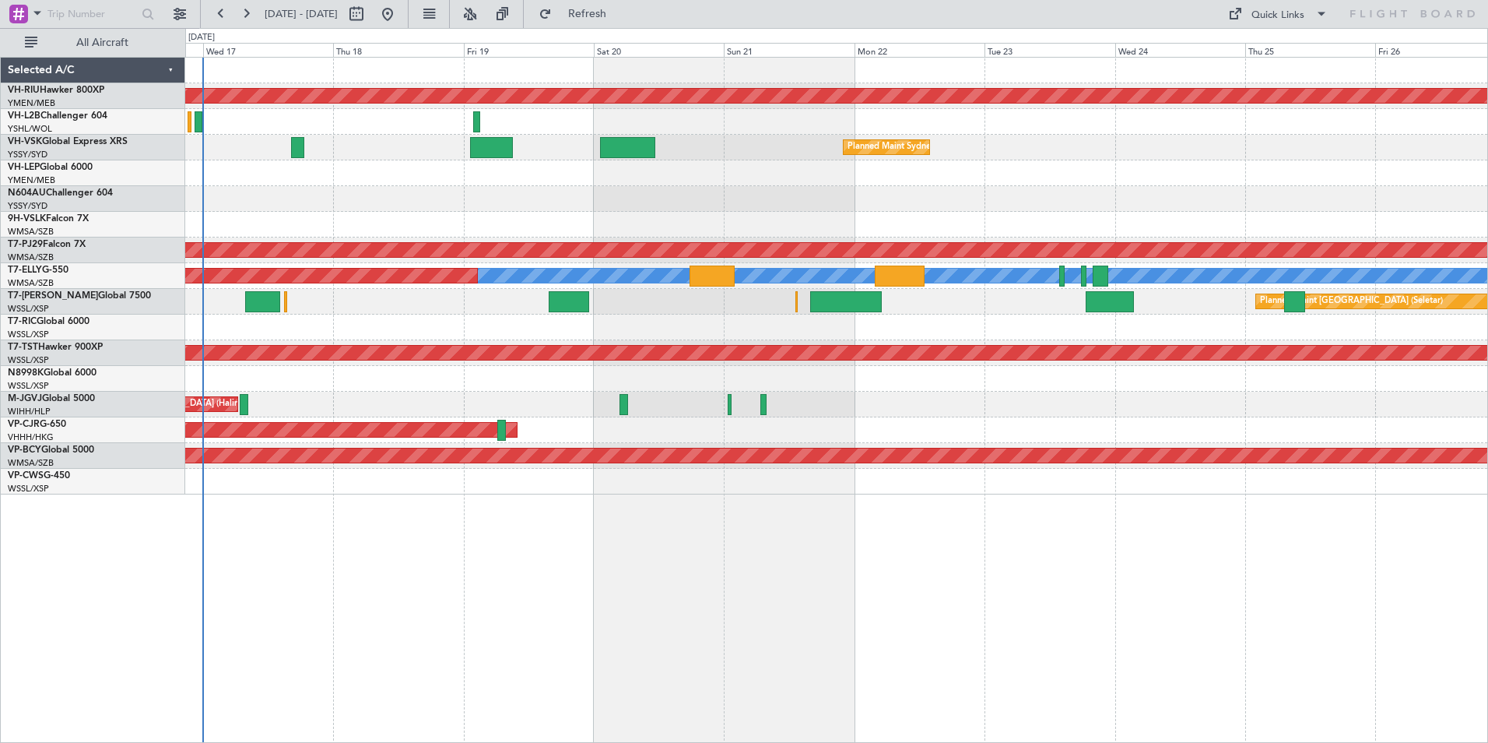
click at [842, 222] on div "Planned Maint [GEOGRAPHIC_DATA] ([GEOGRAPHIC_DATA]) Planned Maint Sydney ([PERS…" at bounding box center [836, 276] width 1302 height 437
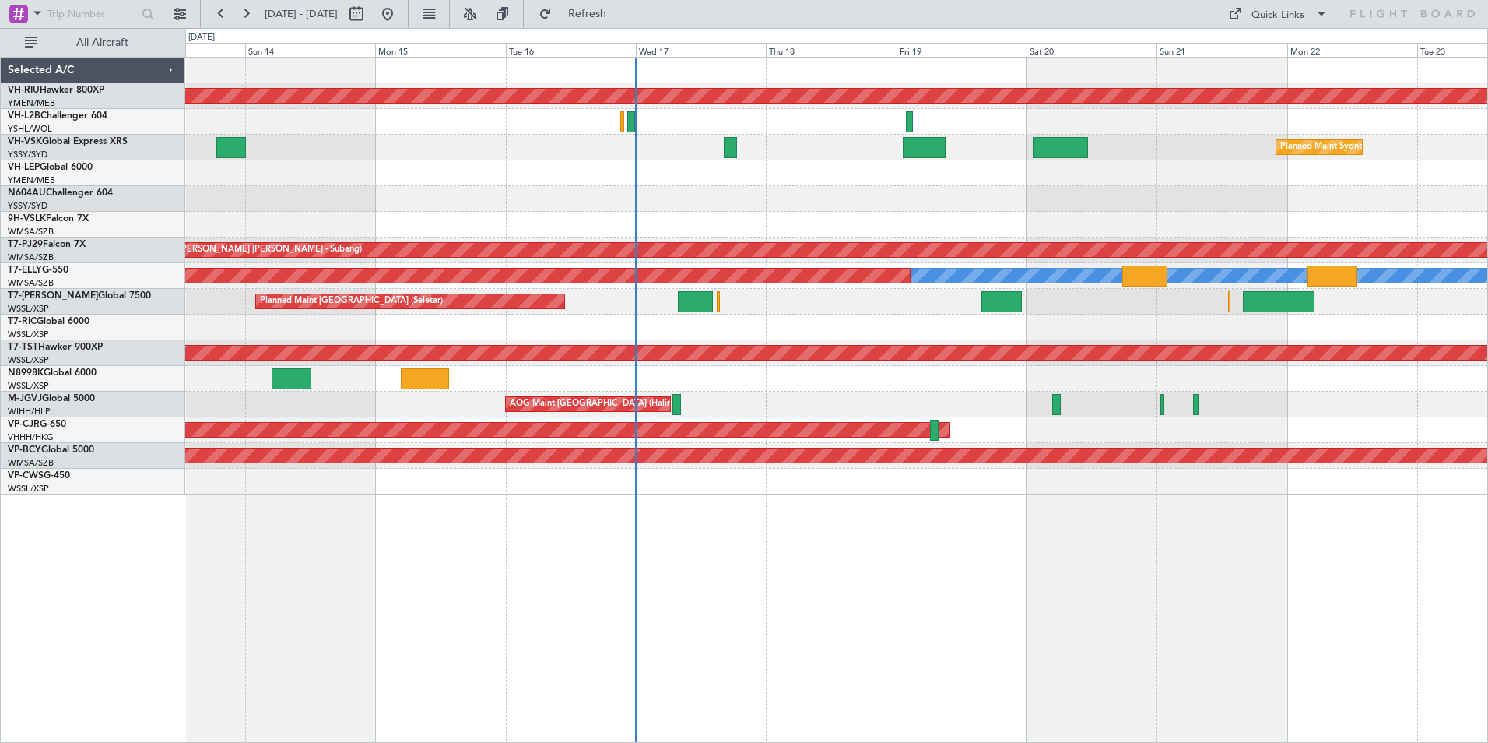
click at [866, 215] on div "Planned Maint [GEOGRAPHIC_DATA] ([GEOGRAPHIC_DATA]) Planned Maint Sydney ([PERS…" at bounding box center [836, 276] width 1302 height 437
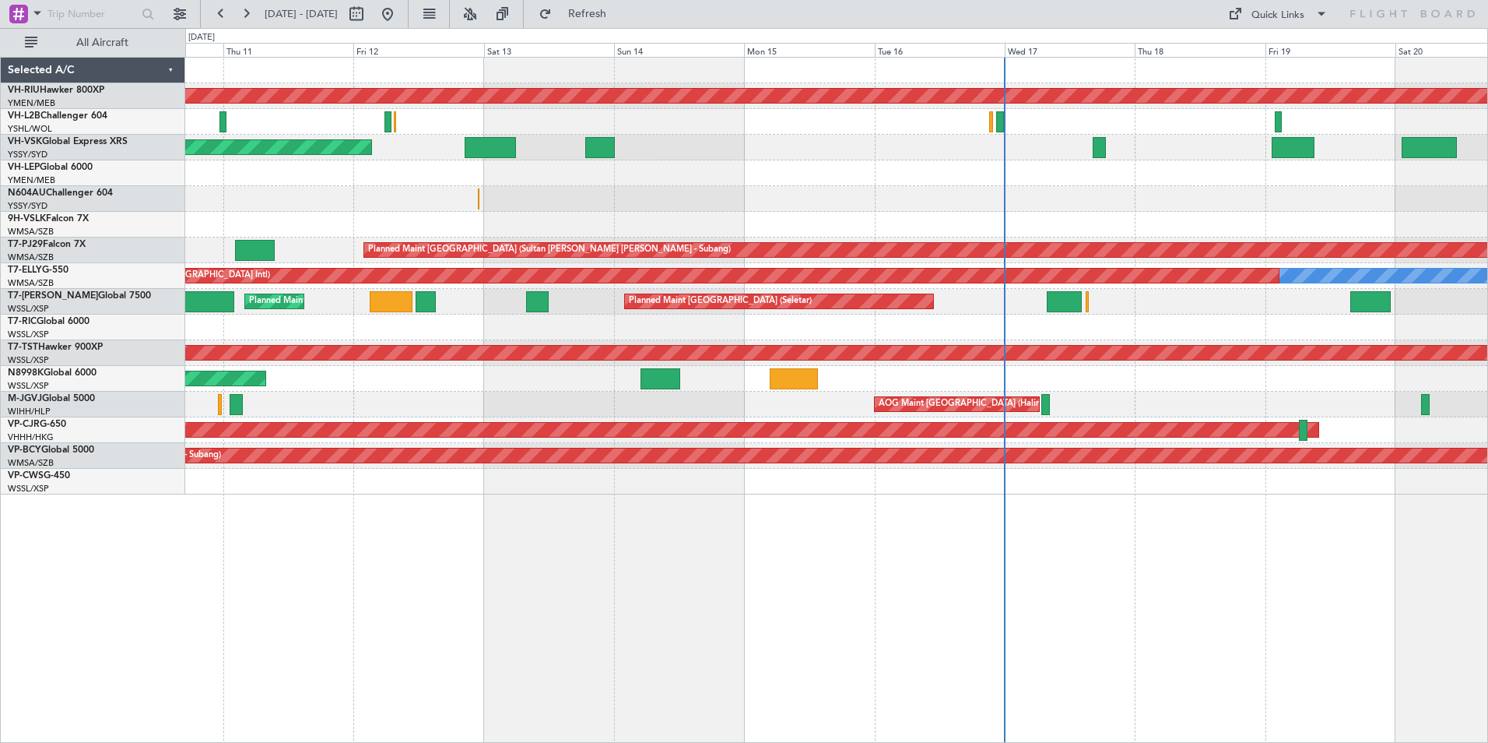
click at [1095, 247] on div "Planned Maint [GEOGRAPHIC_DATA] ([GEOGRAPHIC_DATA]) Unplanned Maint Sydney ([PE…" at bounding box center [836, 276] width 1302 height 437
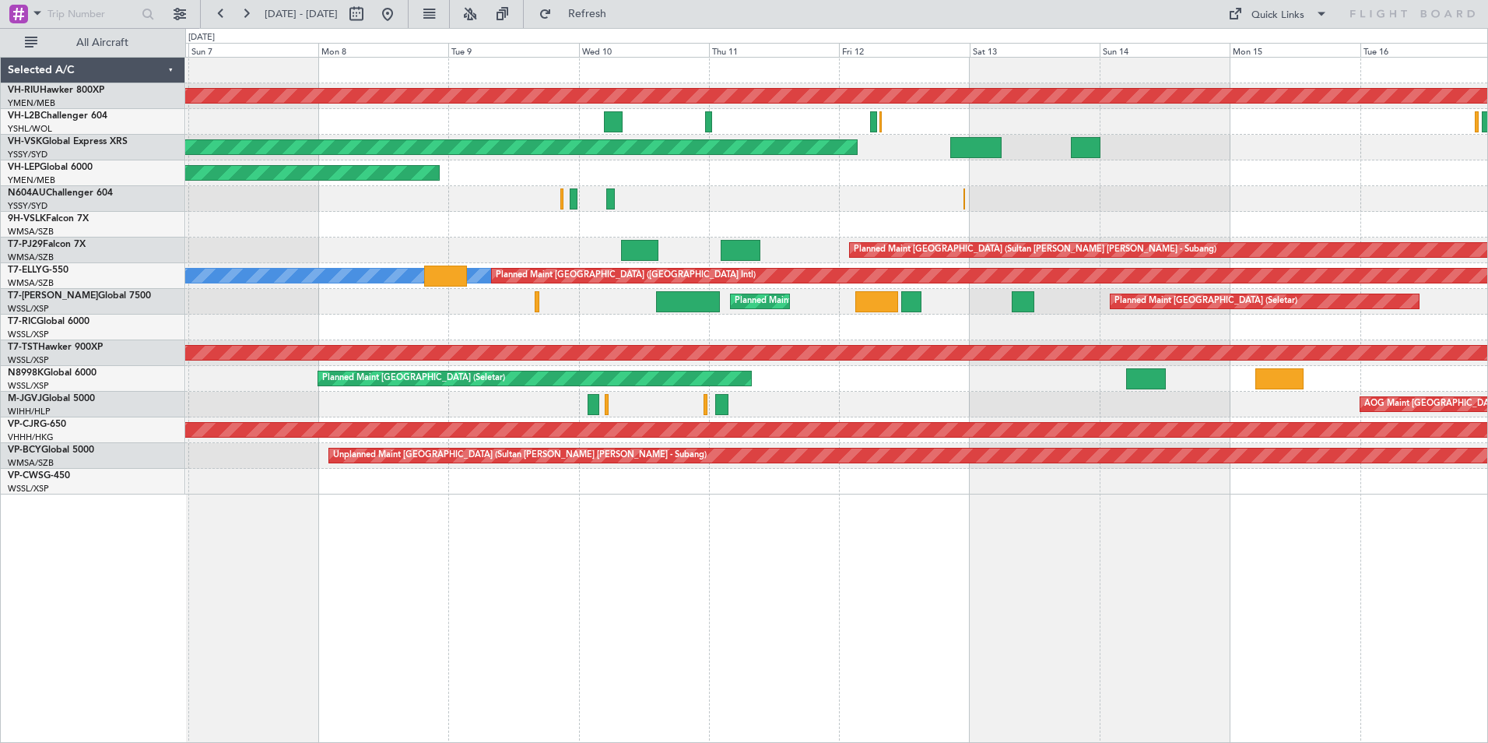
click at [891, 188] on div "Planned Maint [GEOGRAPHIC_DATA] ([GEOGRAPHIC_DATA]) Unplanned Maint [GEOGRAPHIC…" at bounding box center [836, 276] width 1302 height 437
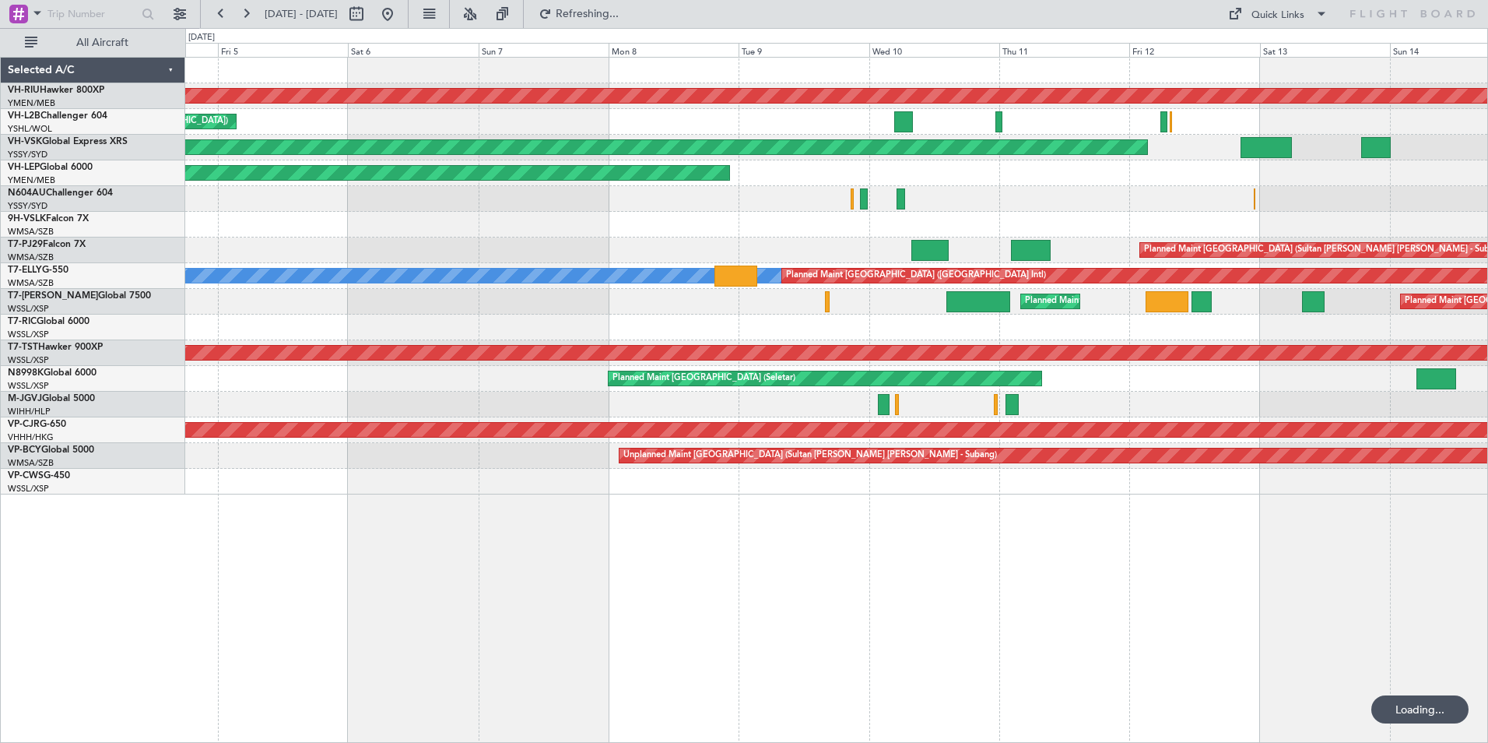
click at [771, 135] on div "Planned Maint [GEOGRAPHIC_DATA] ([GEOGRAPHIC_DATA]) Unplanned Maint [GEOGRAPHIC…" at bounding box center [836, 276] width 1302 height 437
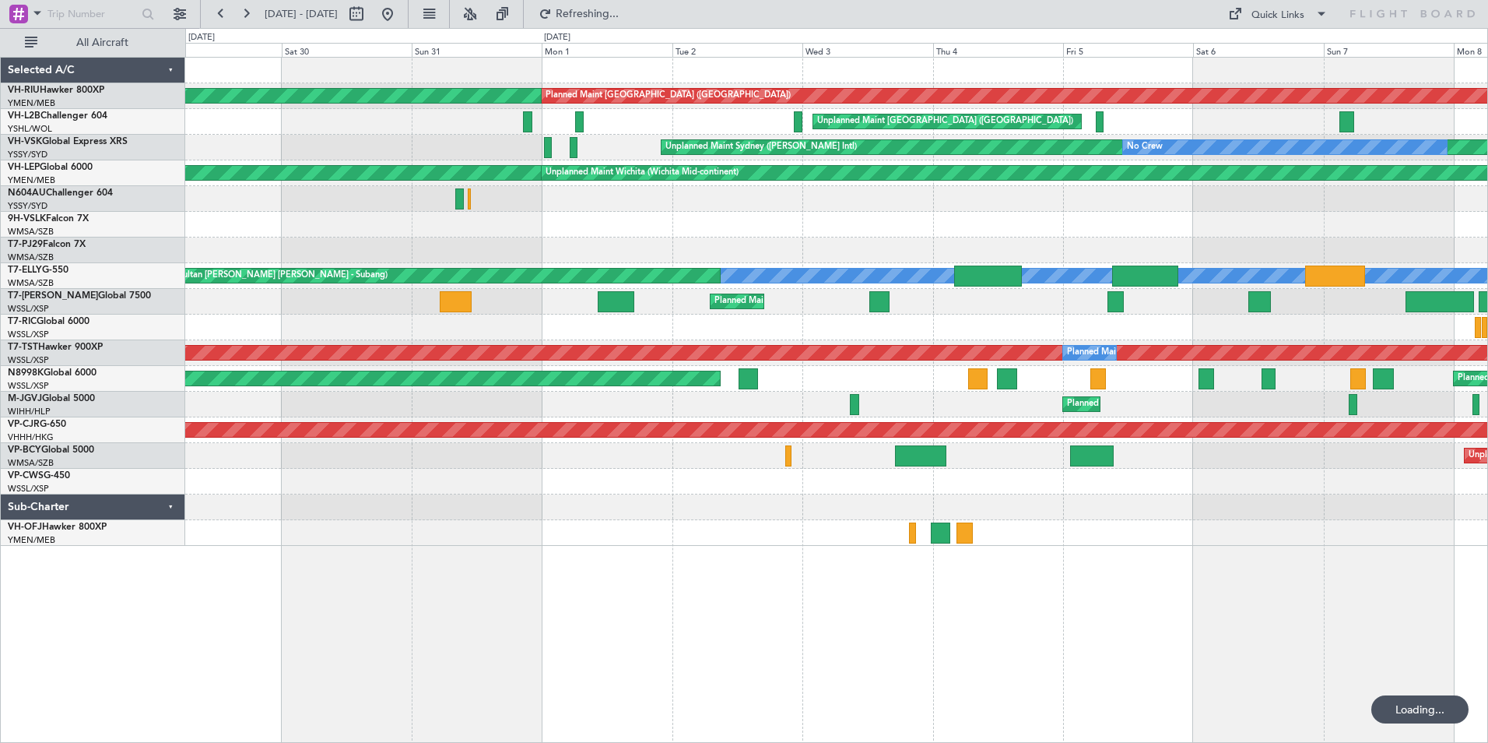
click at [791, 147] on div "Unplanned Maint Sydney ([PERSON_NAME] Intl) No Crew" at bounding box center [836, 148] width 1302 height 26
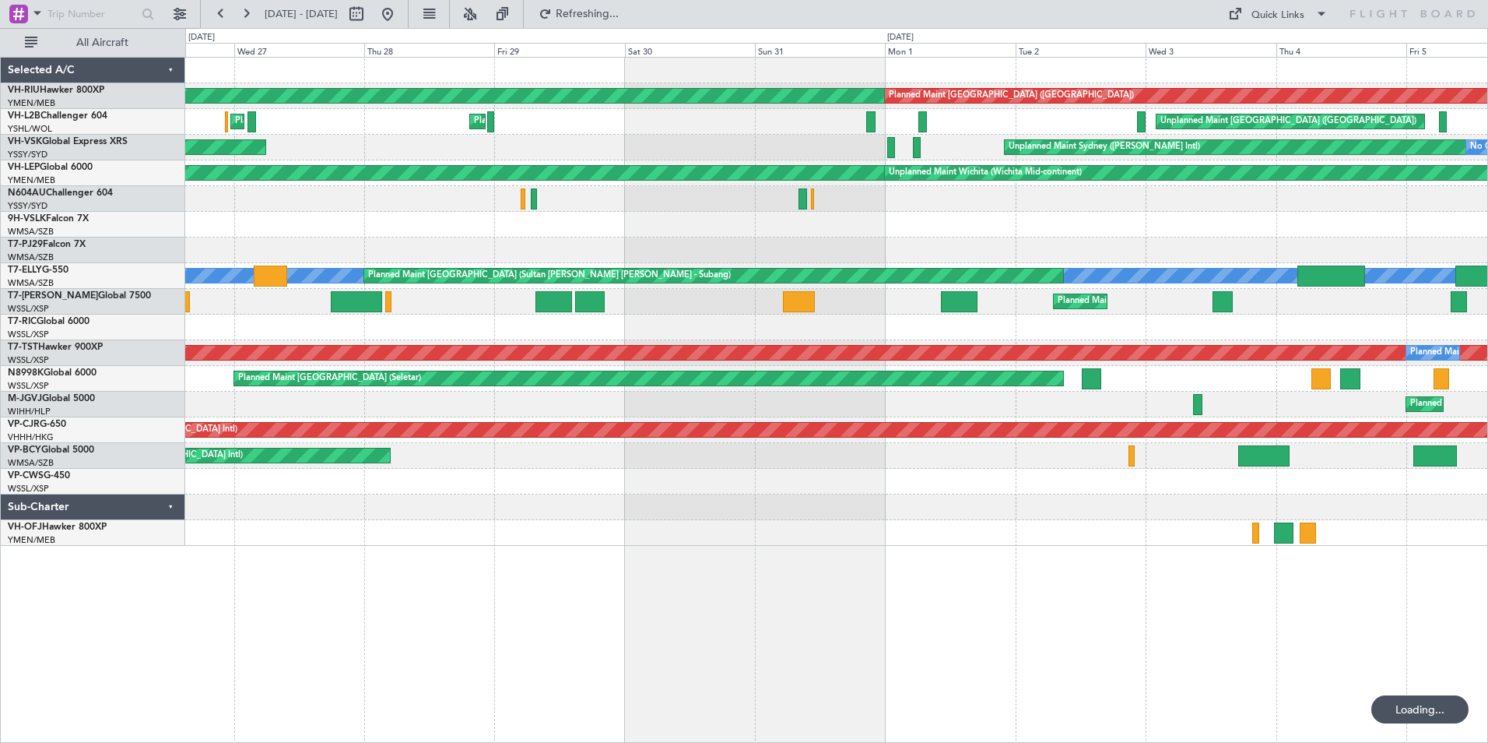
click at [934, 161] on div "Planned Maint [GEOGRAPHIC_DATA] ([GEOGRAPHIC_DATA]) Planned Maint [GEOGRAPHIC_D…" at bounding box center [836, 302] width 1302 height 488
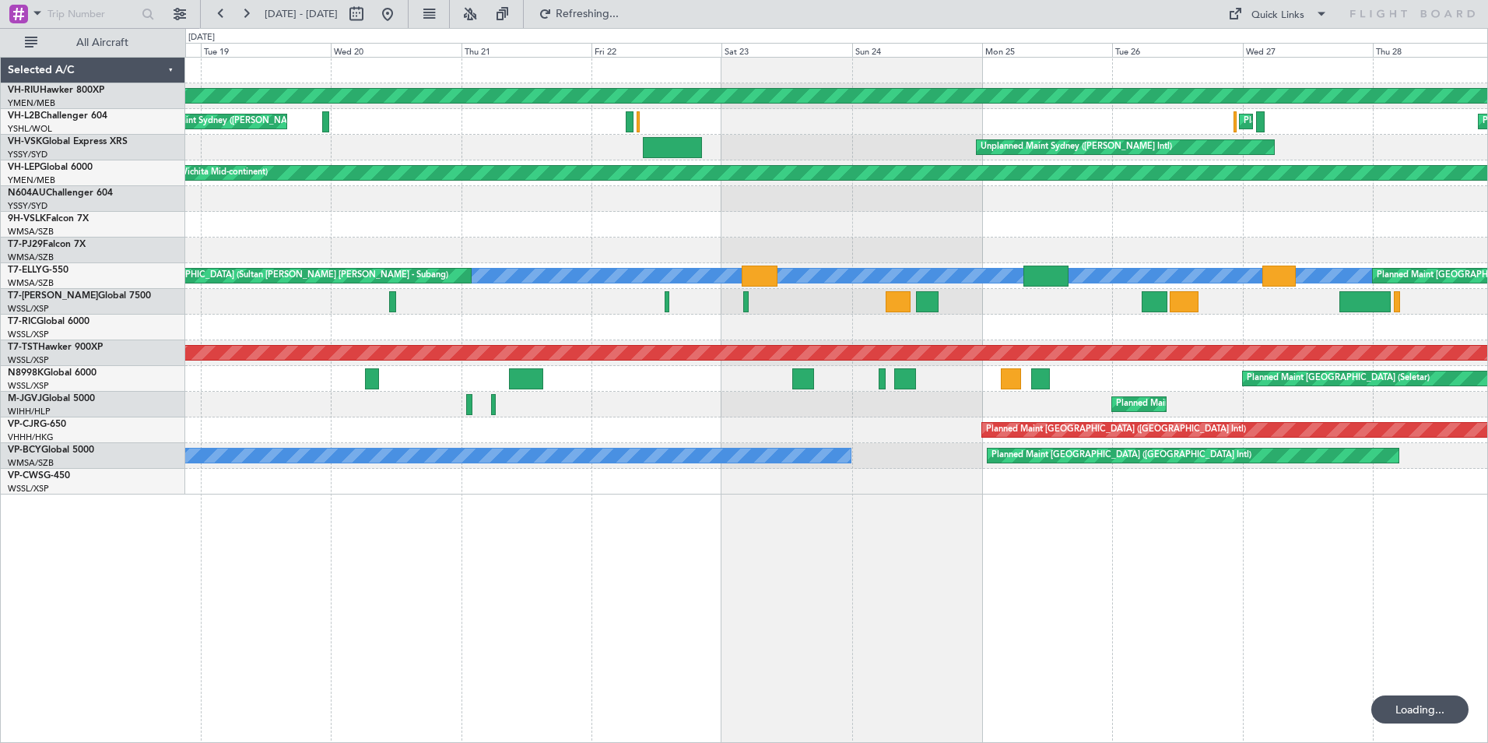
click at [1029, 153] on div "Planned Maint [GEOGRAPHIC_DATA] ([GEOGRAPHIC_DATA]) Planned Maint Sydney ([PERS…" at bounding box center [836, 276] width 1302 height 437
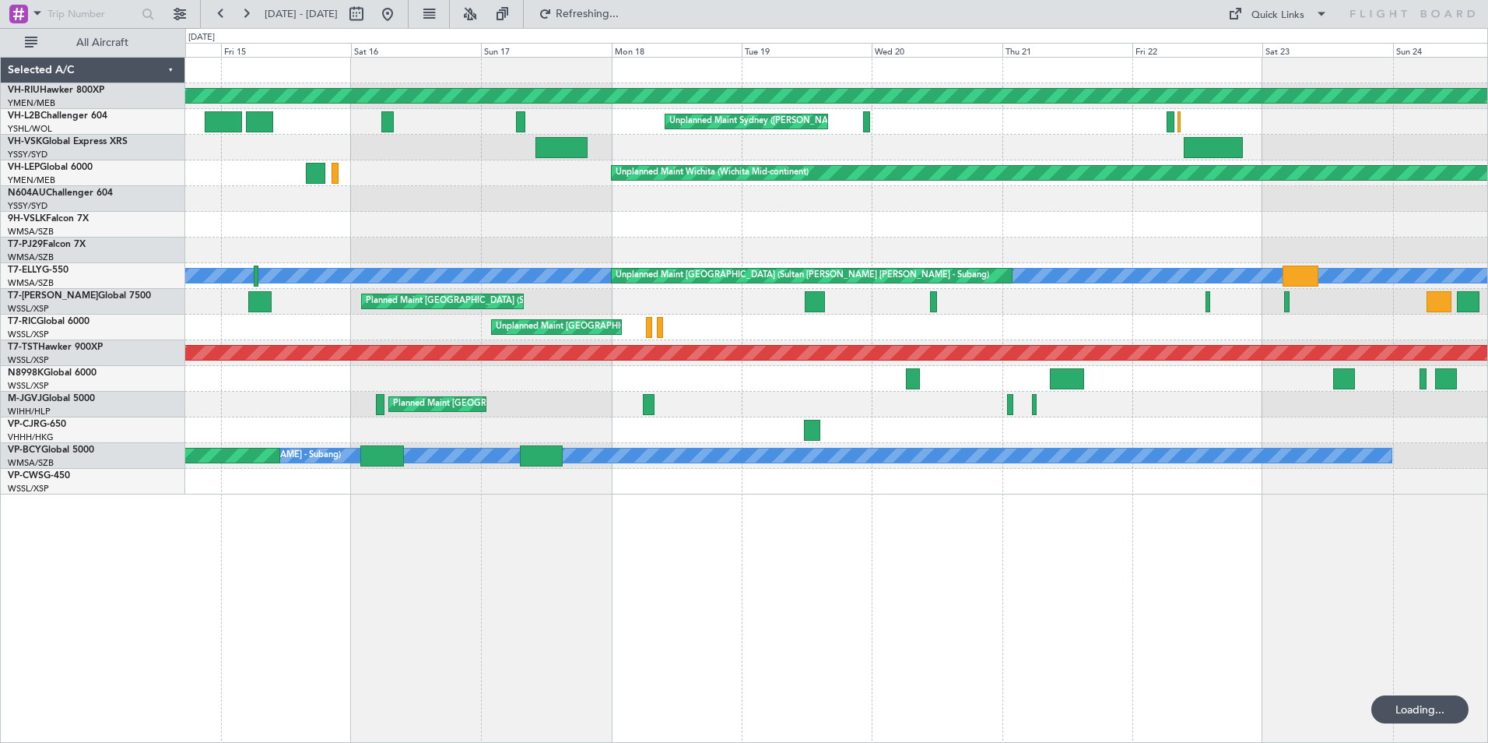
click at [651, 133] on div "Planned Maint [GEOGRAPHIC_DATA] ([GEOGRAPHIC_DATA]) Unplanned Maint Sydney ([PE…" at bounding box center [836, 276] width 1302 height 437
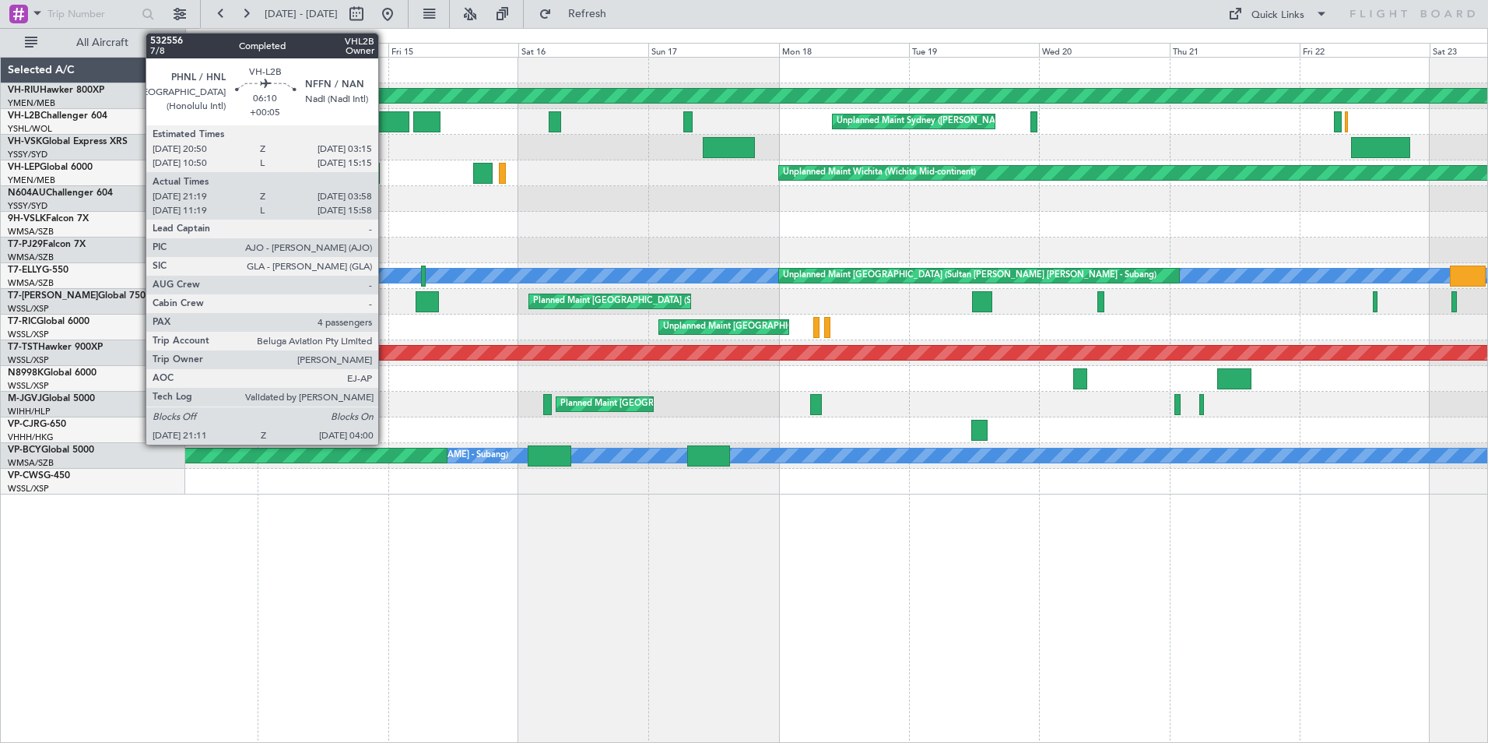
click at [385, 120] on div at bounding box center [390, 121] width 37 height 21
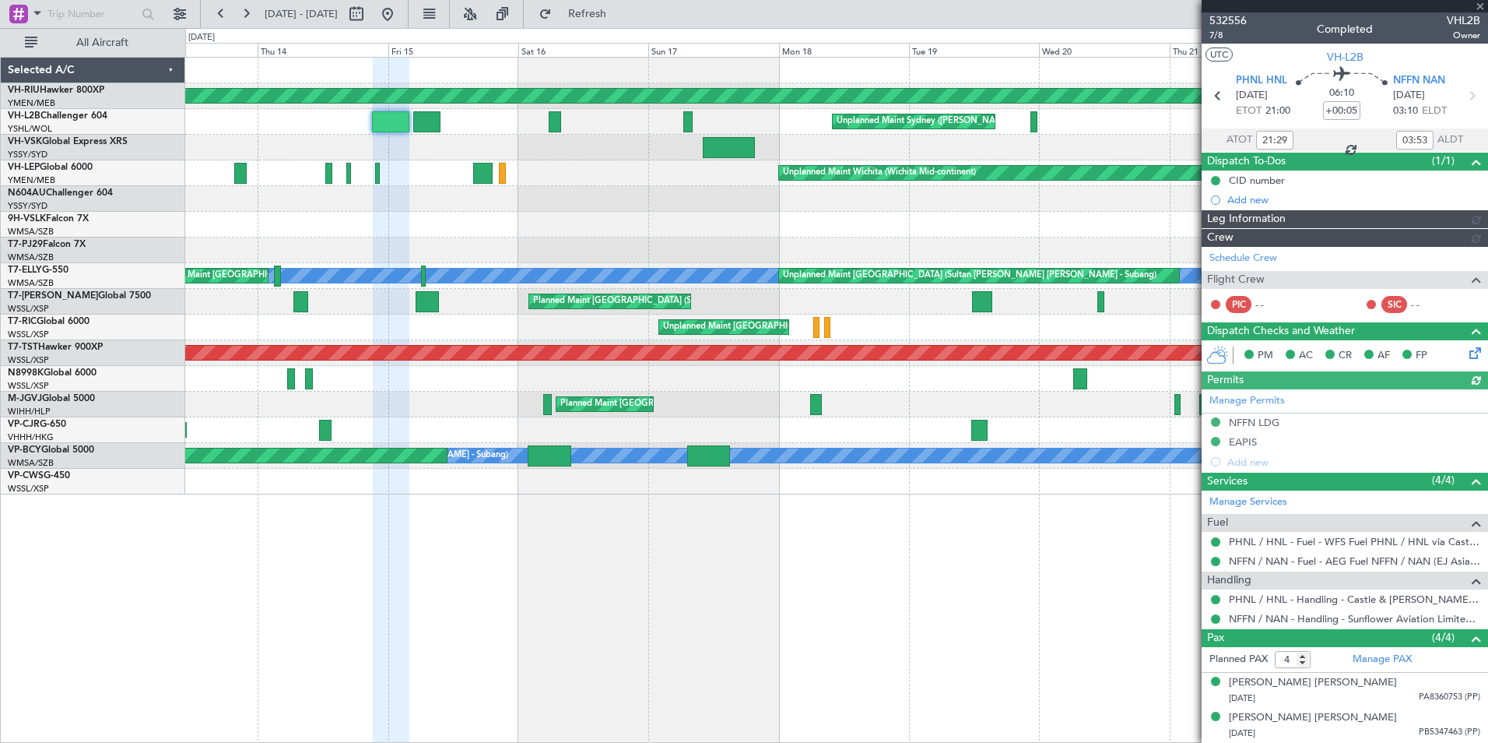
type input "[PERSON_NAME] (EYU)"
type input "A0016"
type input "11:29"
type input "15:53"
type input "21:29"
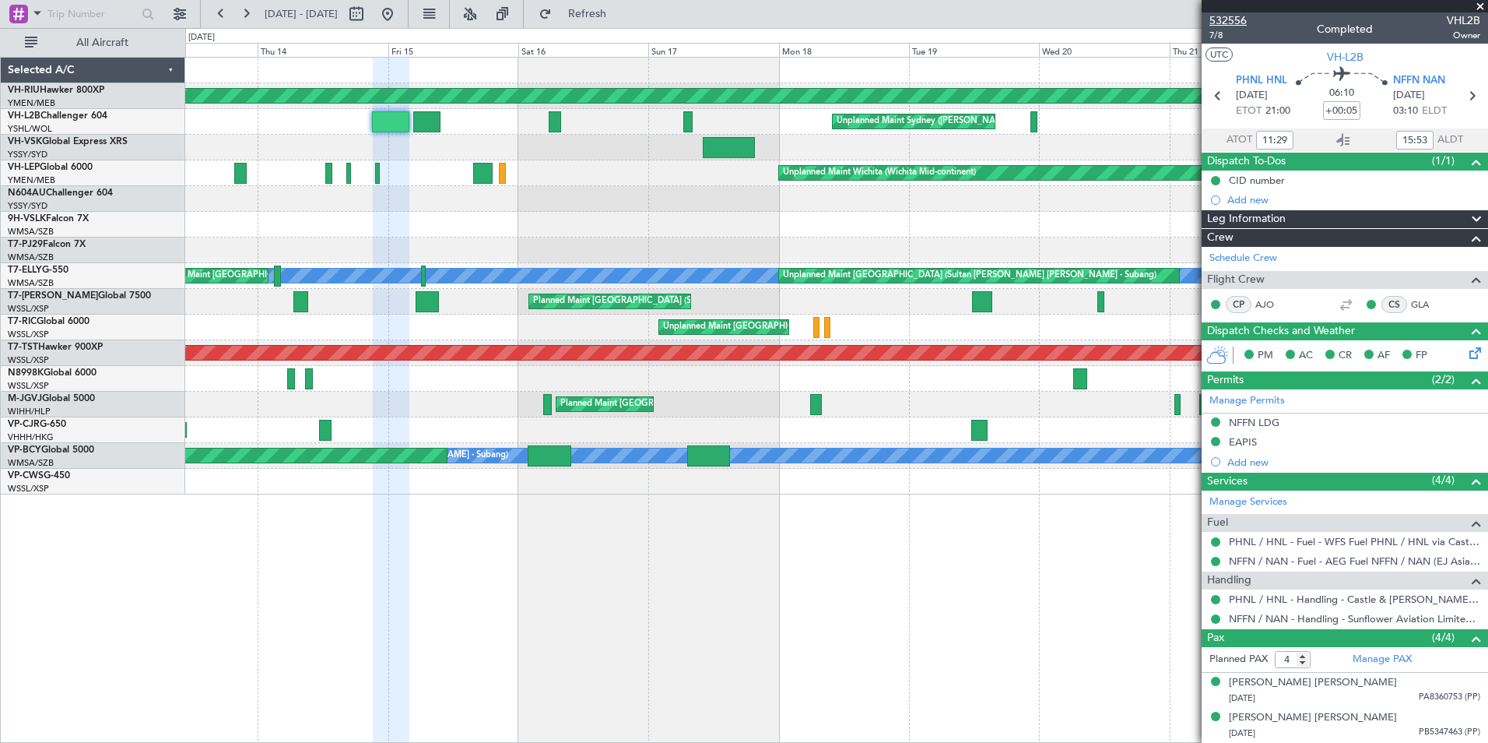
type input "03:53"
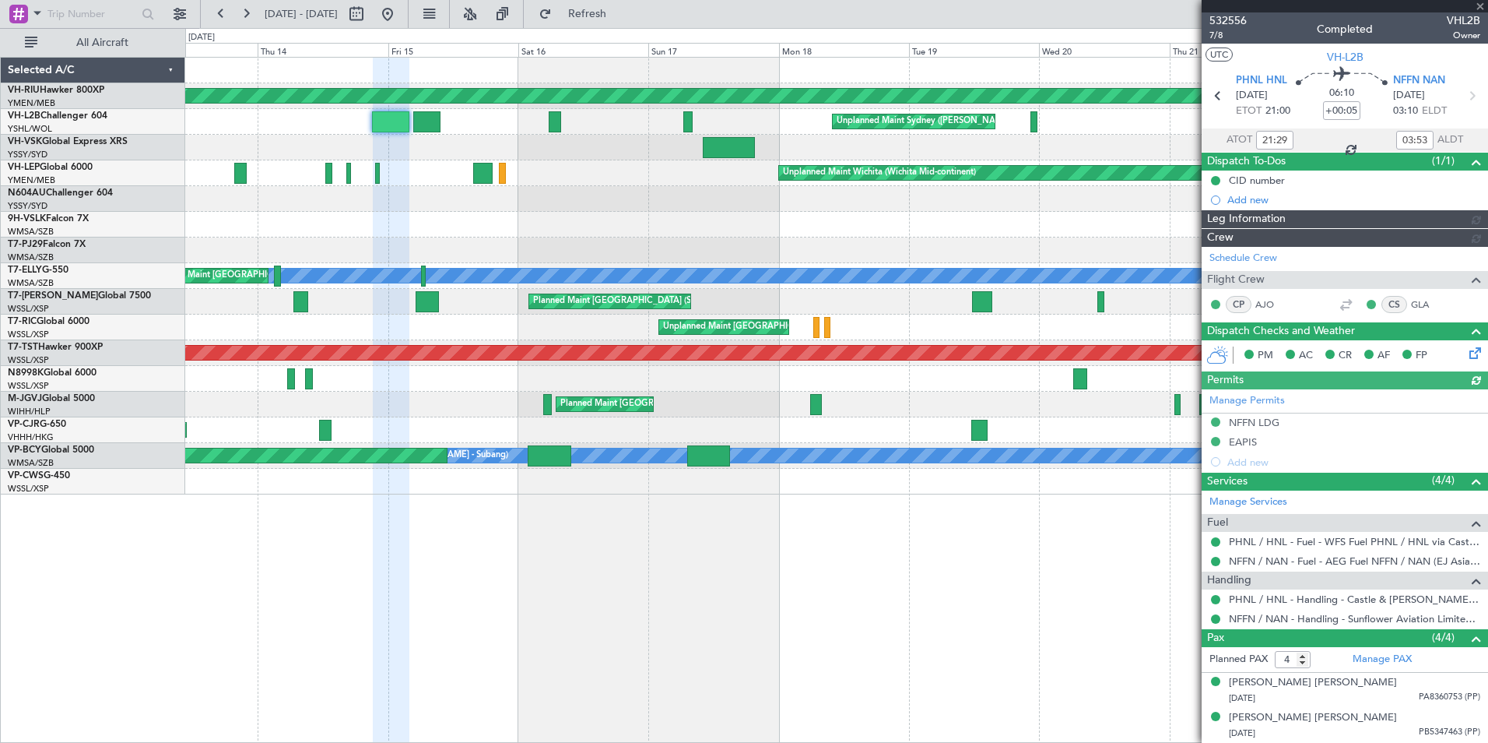
type input "[PERSON_NAME] (EYU)"
type input "A0016"
click at [1486, 4] on span at bounding box center [1481, 7] width 16 height 14
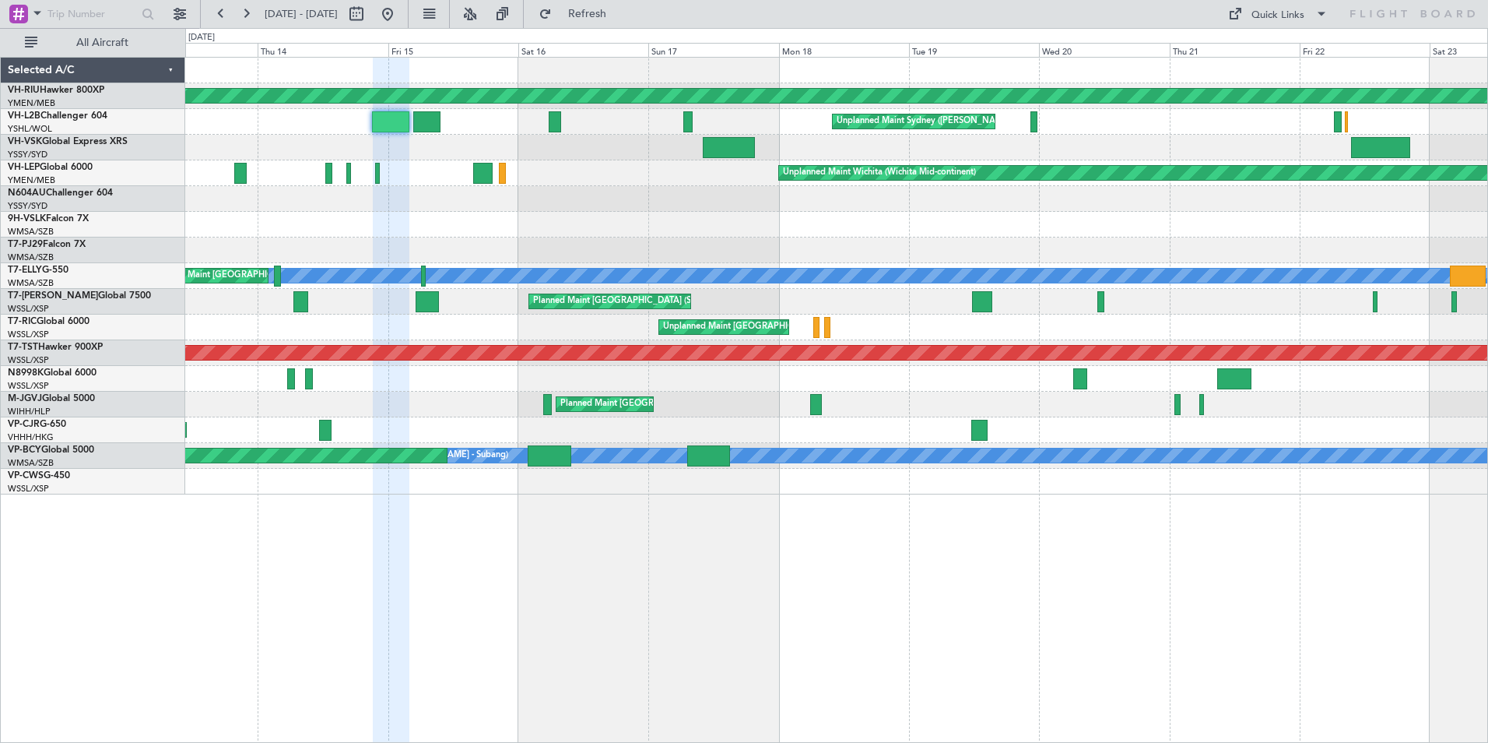
type input "0"
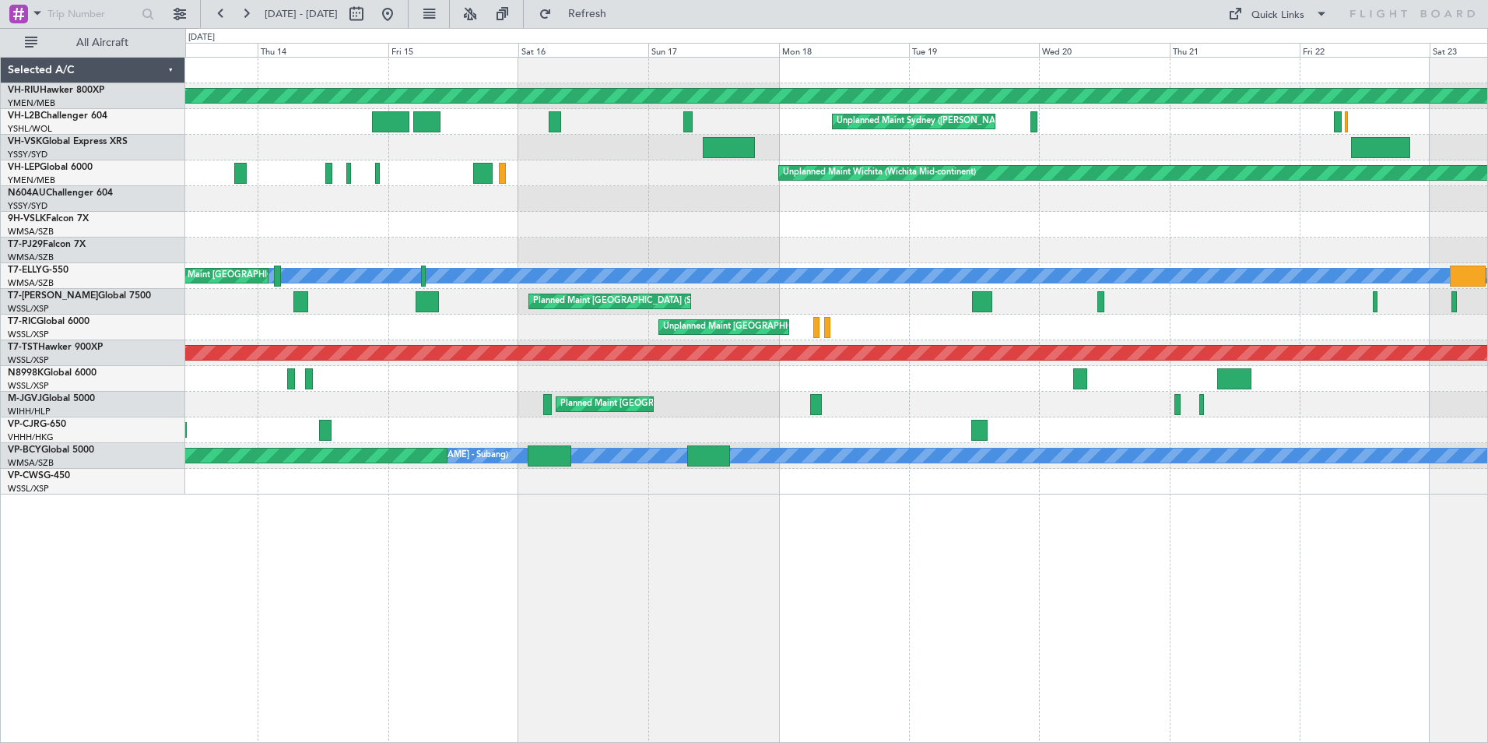
click at [307, 227] on div at bounding box center [836, 225] width 1302 height 26
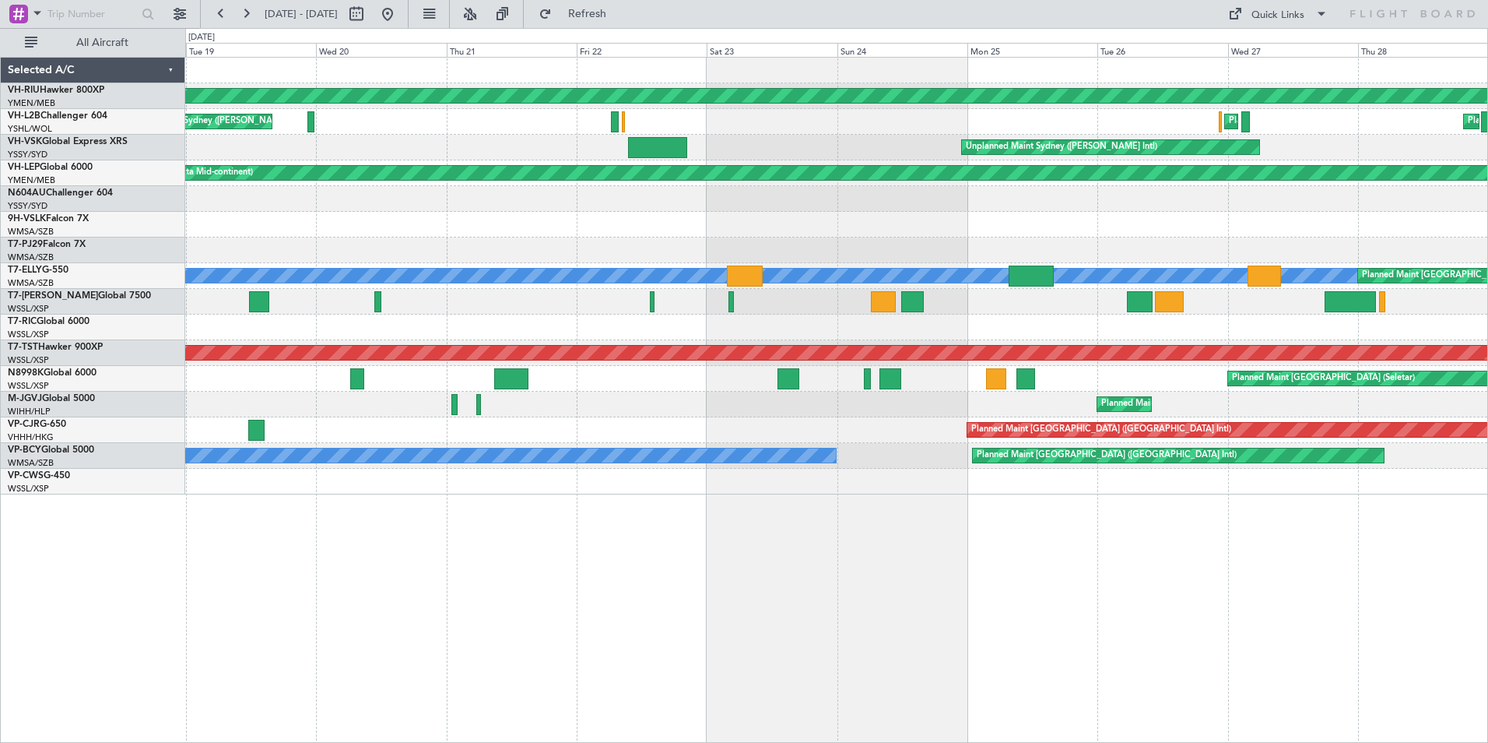
click at [424, 224] on div at bounding box center [836, 225] width 1302 height 26
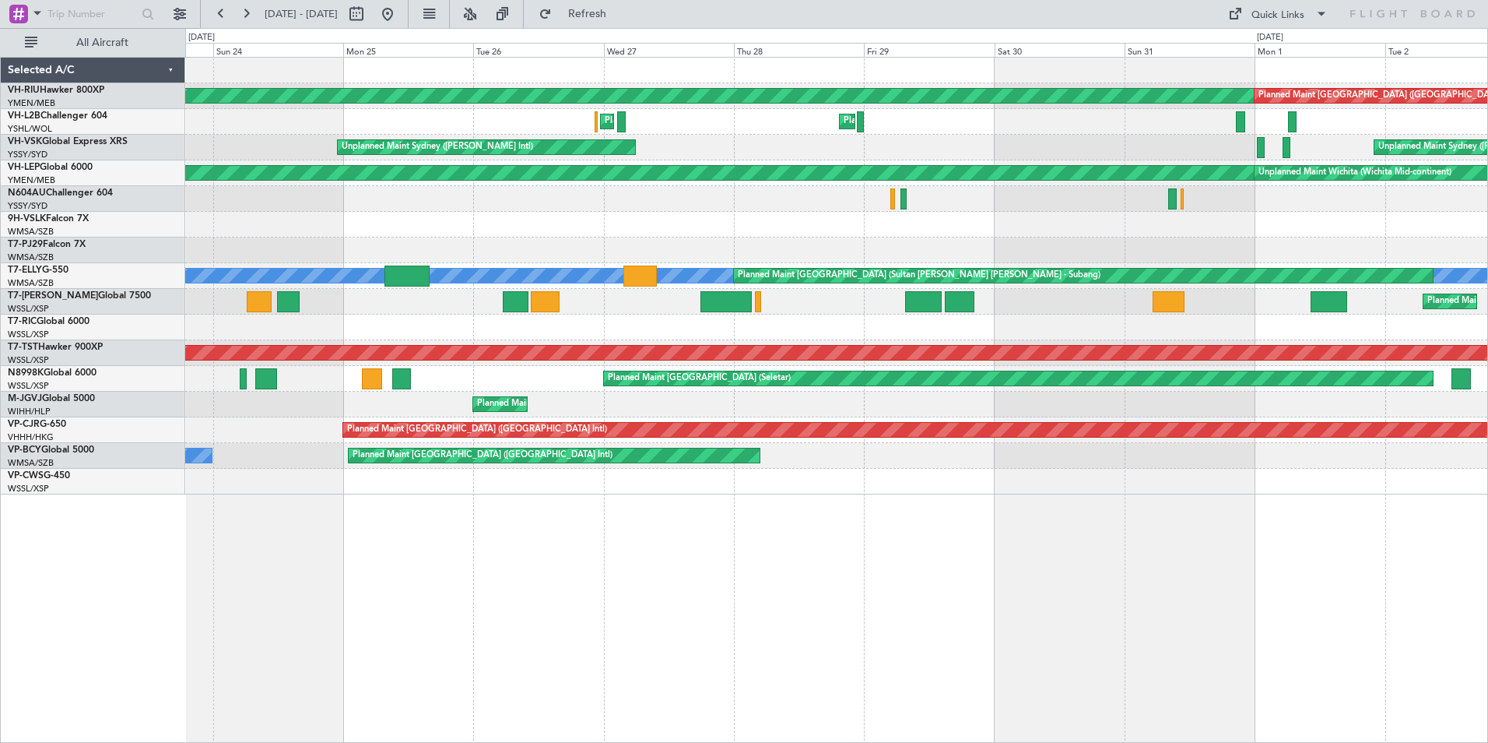
click at [1010, 234] on div "Planned Maint [GEOGRAPHIC_DATA] ([GEOGRAPHIC_DATA]) Planned Maint [GEOGRAPHIC_D…" at bounding box center [836, 276] width 1302 height 437
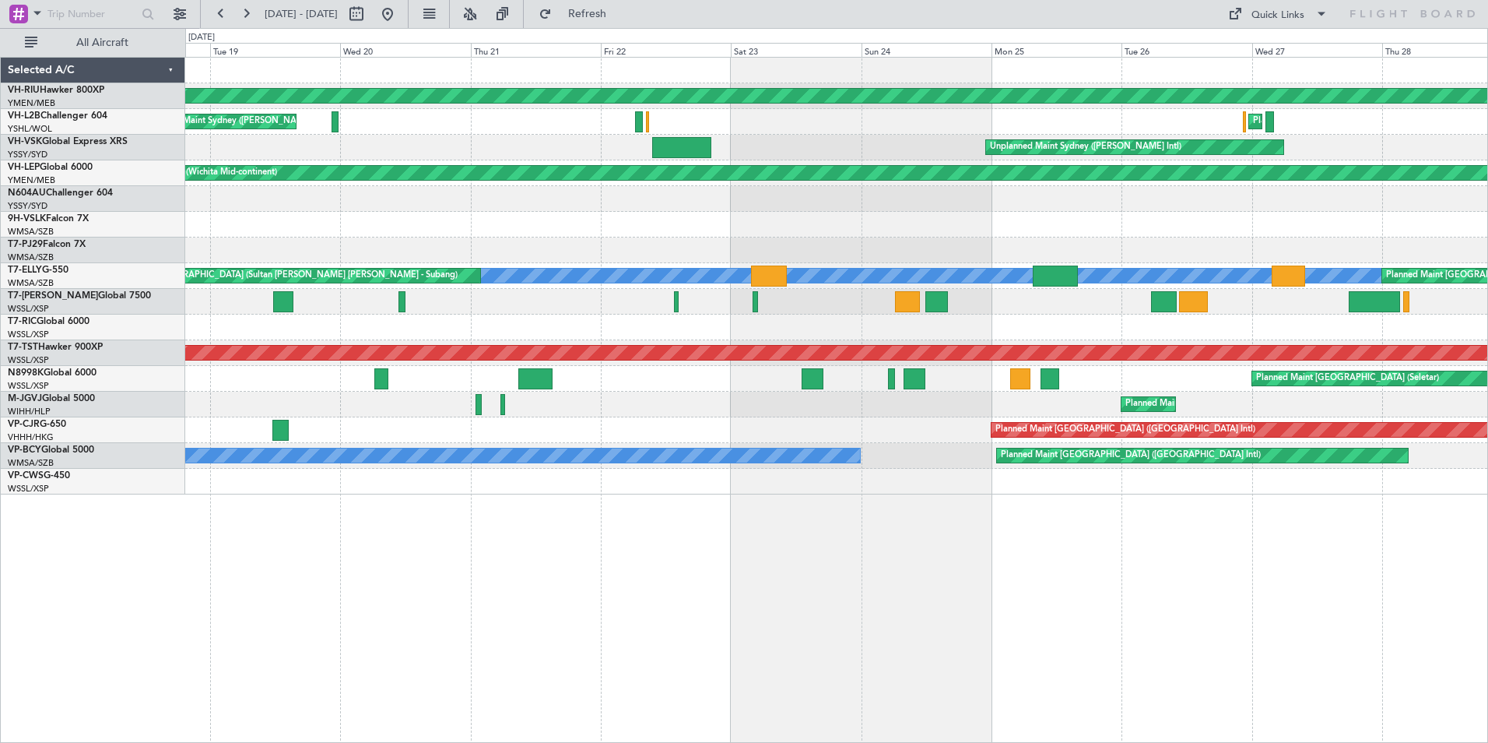
click at [1191, 216] on div "Planned Maint [GEOGRAPHIC_DATA] ([GEOGRAPHIC_DATA]) Planned Maint Sydney ([PERS…" at bounding box center [836, 276] width 1302 height 437
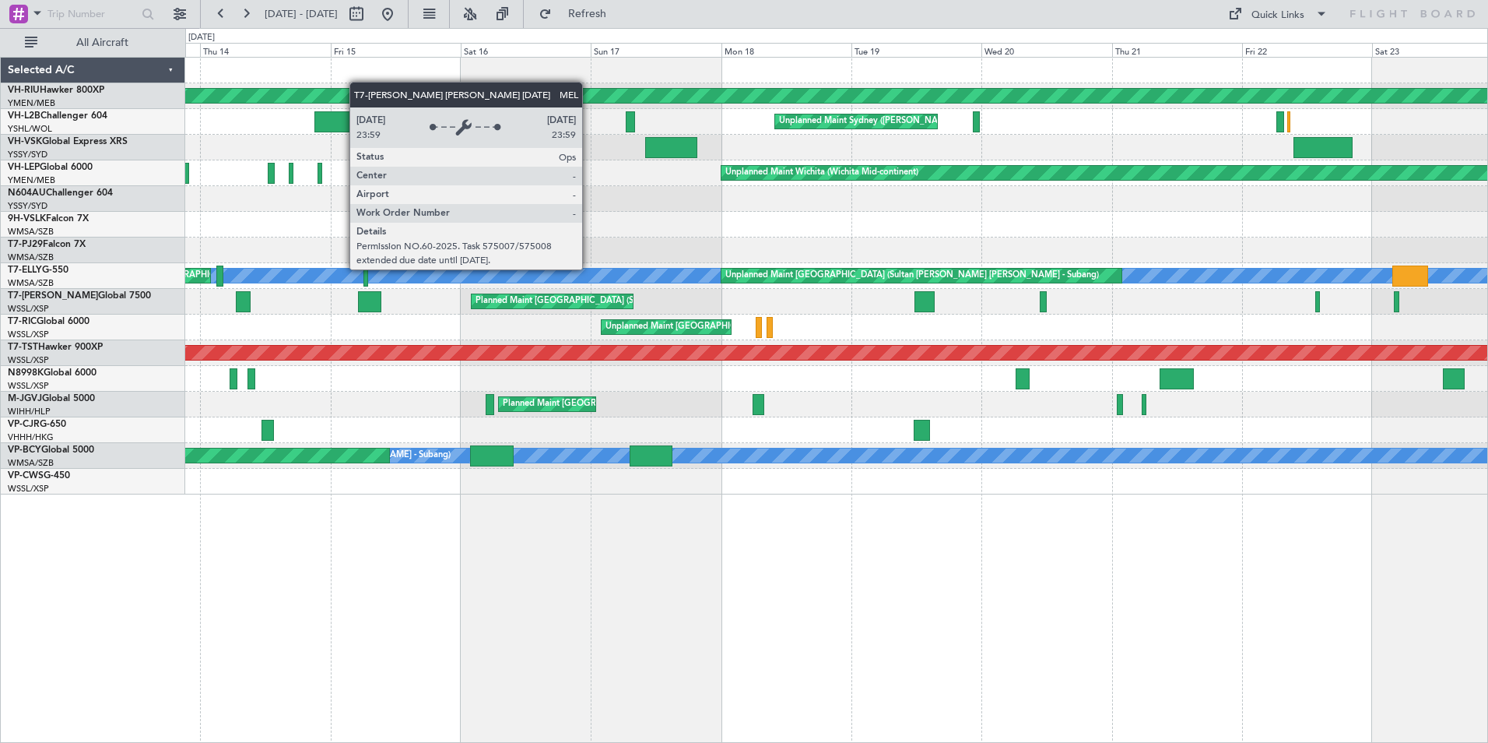
click at [986, 250] on div "Planned Maint [GEOGRAPHIC_DATA] ([GEOGRAPHIC_DATA]) Unplanned Maint Sydney ([PE…" at bounding box center [836, 276] width 1302 height 437
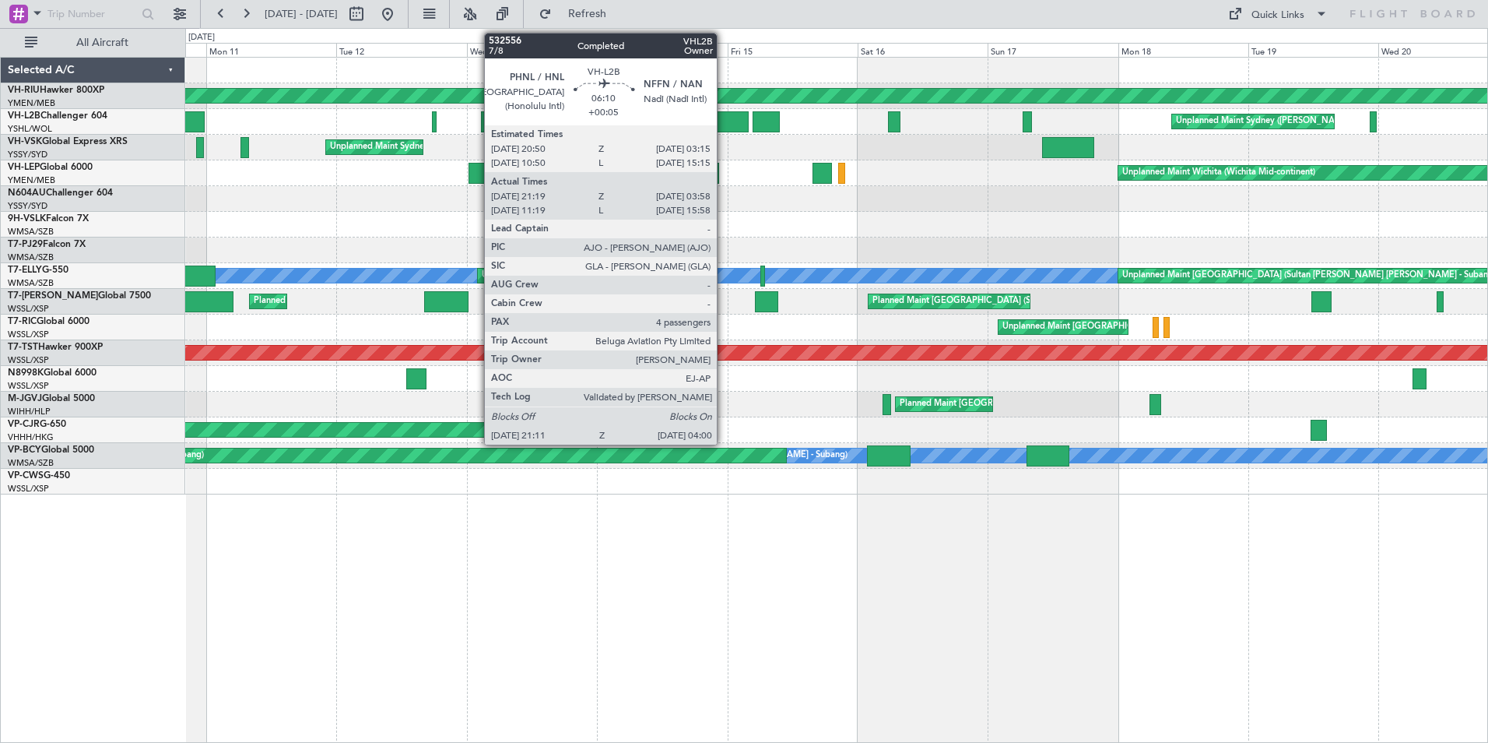
click at [724, 115] on div at bounding box center [730, 121] width 37 height 21
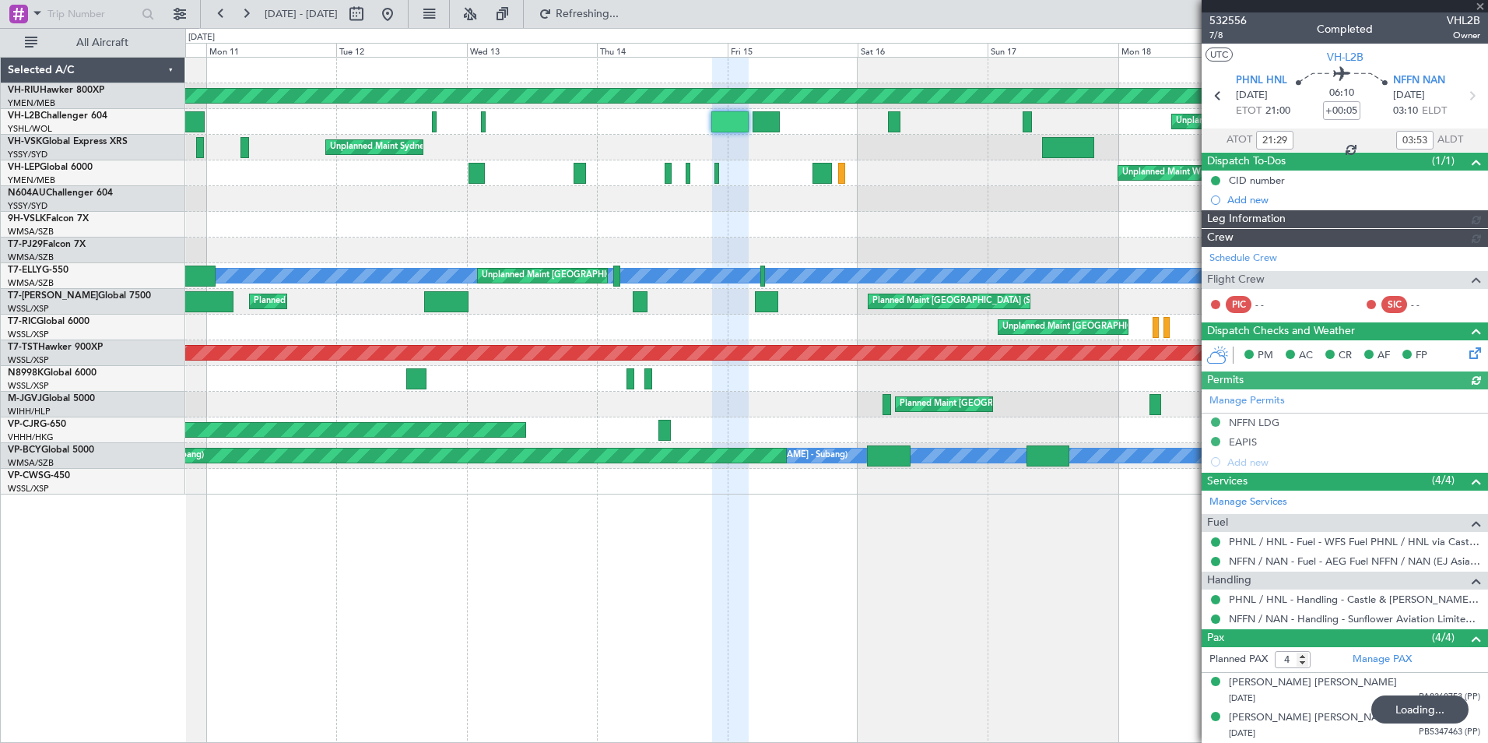
type input "[PERSON_NAME] (EYU)"
type input "A0016"
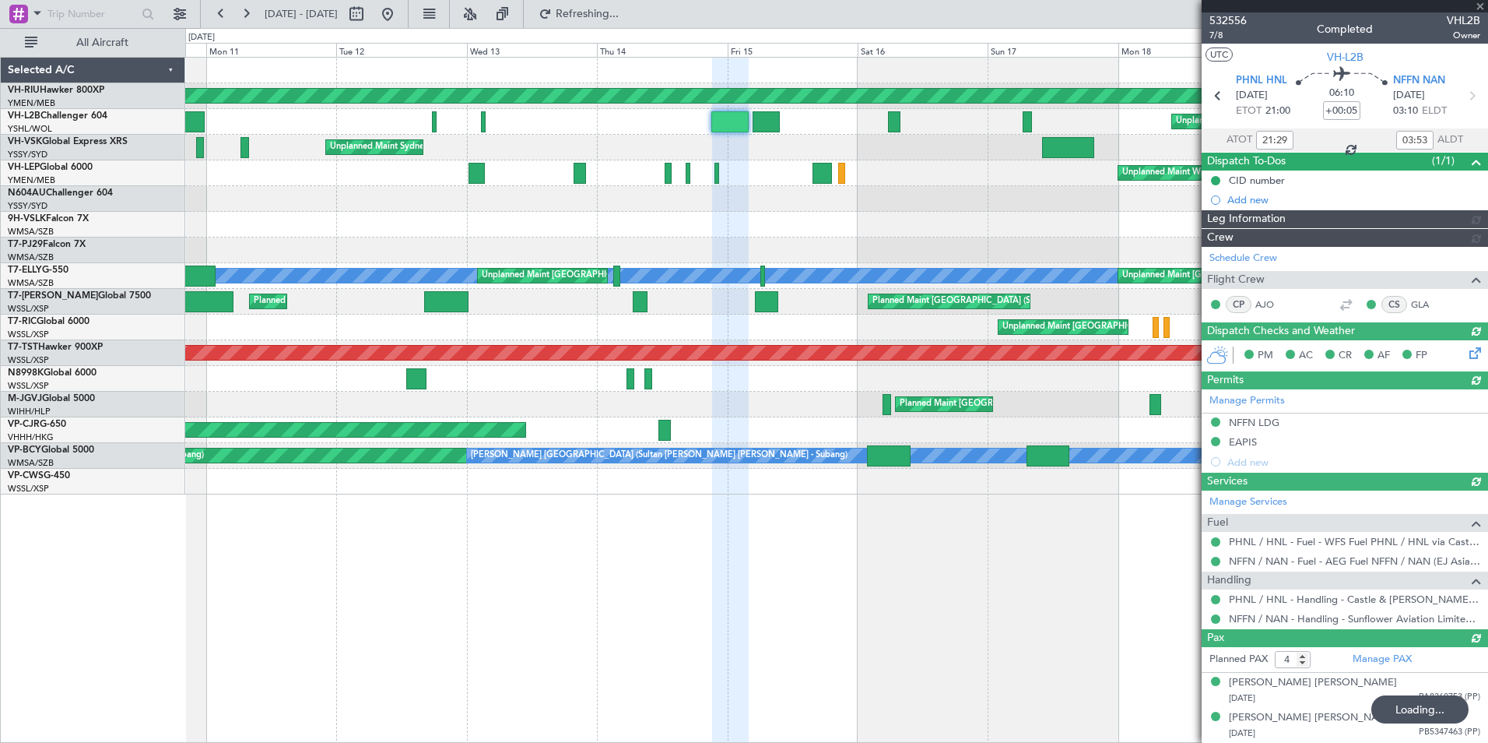
type input "[PERSON_NAME] (EYU)"
type input "A0016"
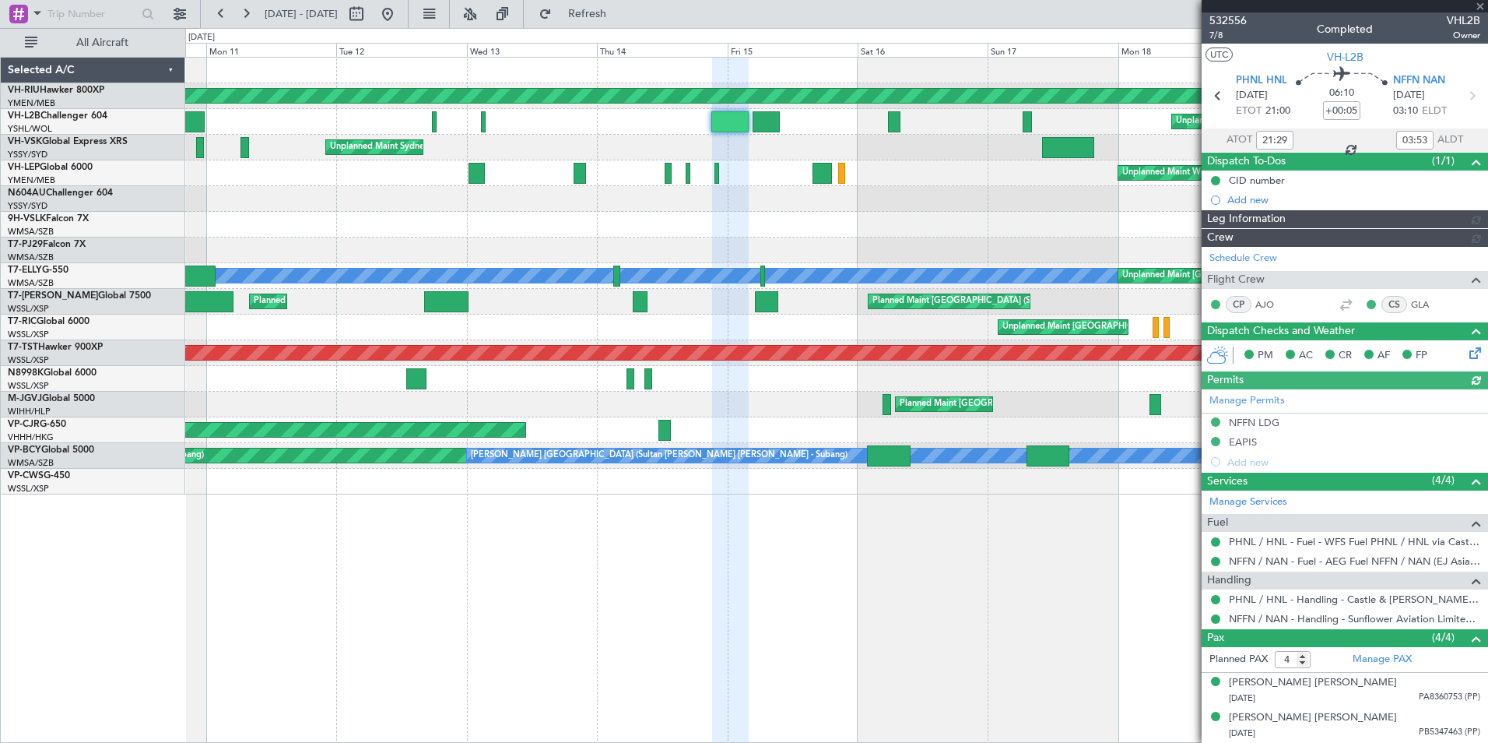
type input "[PERSON_NAME] (EYU)"
type input "A0016"
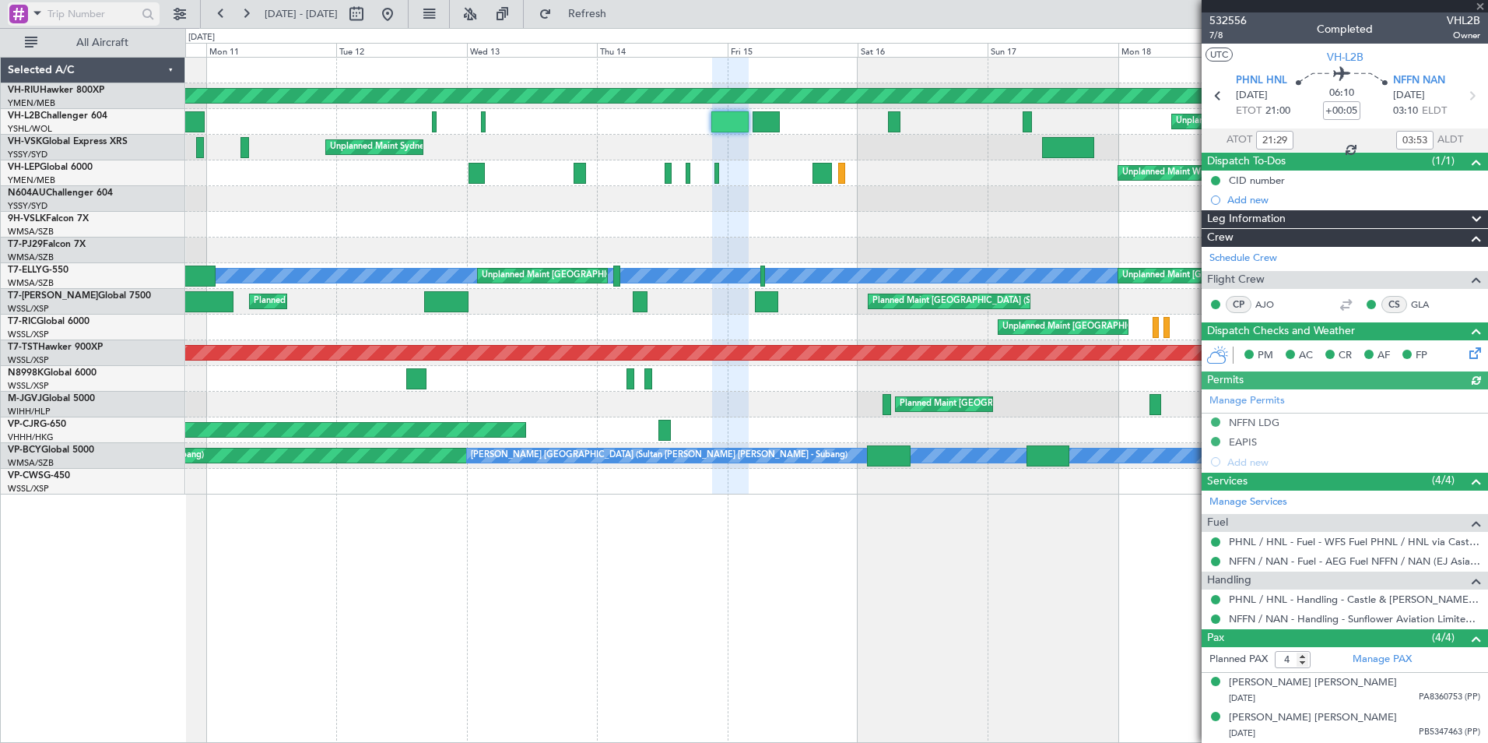
type input "[PERSON_NAME] (EYU)"
type input "A0016"
